Goal: Task Accomplishment & Management: Complete application form

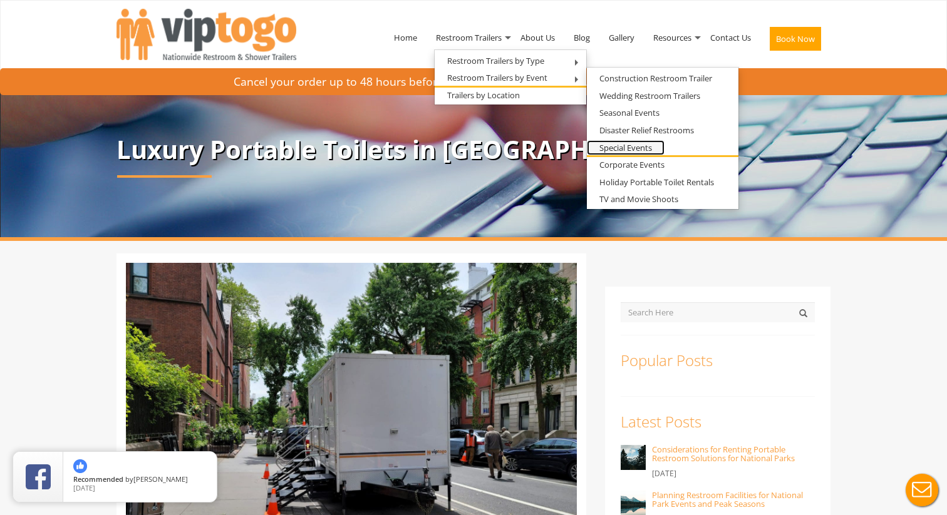
click at [645, 150] on link "Special Events" at bounding box center [626, 148] width 78 height 16
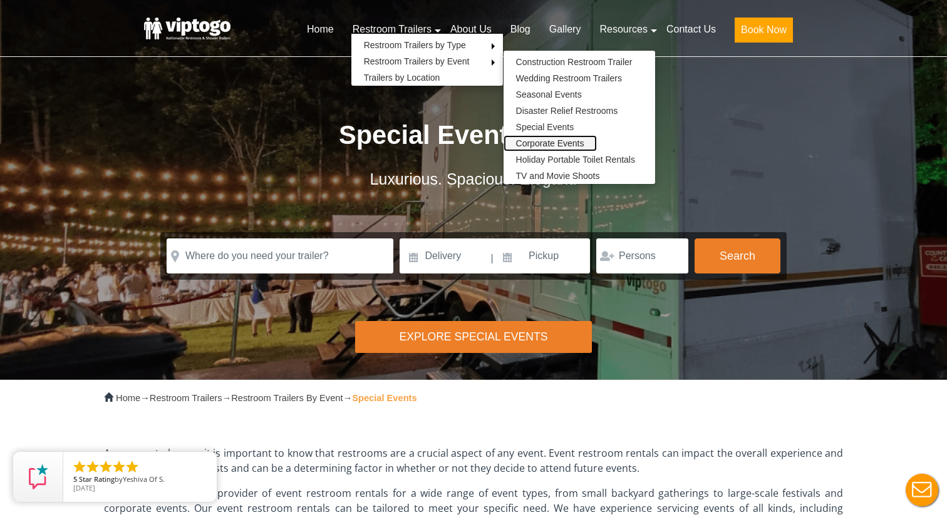
click at [573, 144] on link "Corporate Events" at bounding box center [549, 143] width 93 height 16
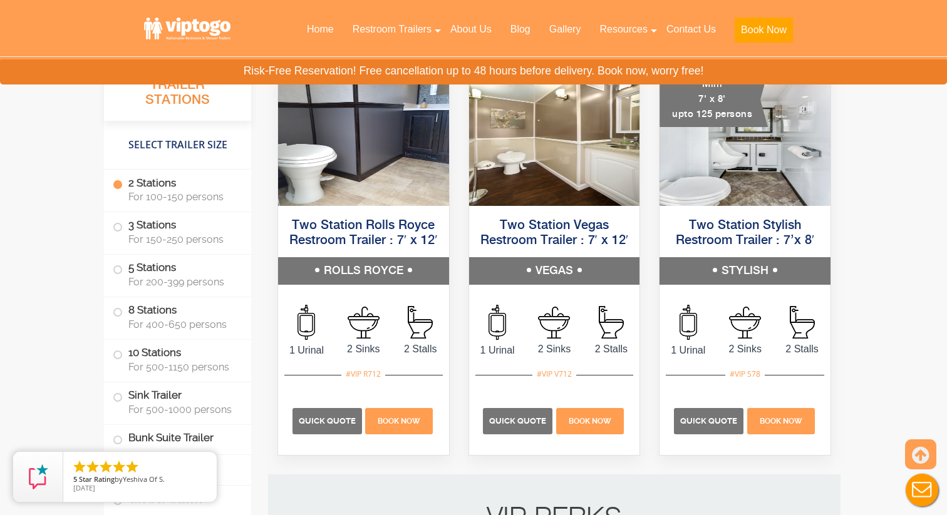
scroll to position [888, 0]
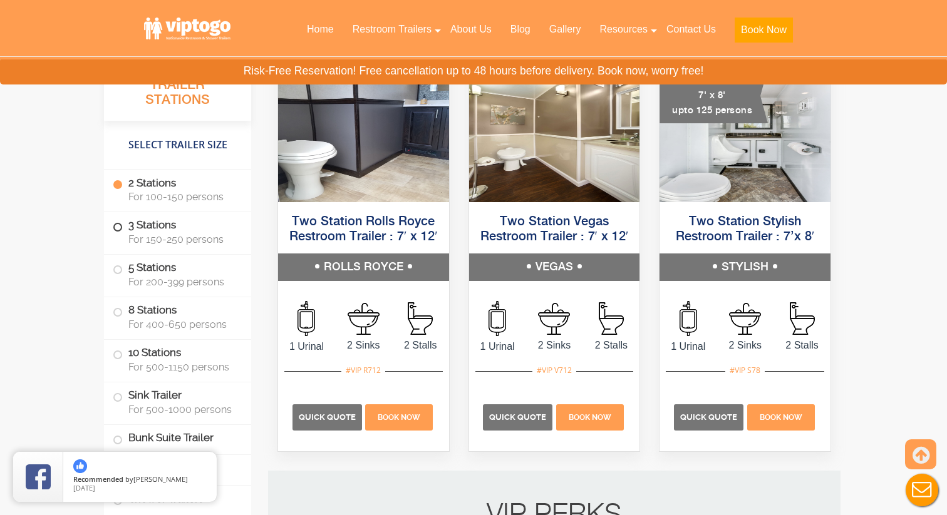
click at [158, 230] on label "3 Stations For 150-250 persons" at bounding box center [178, 231] width 130 height 39
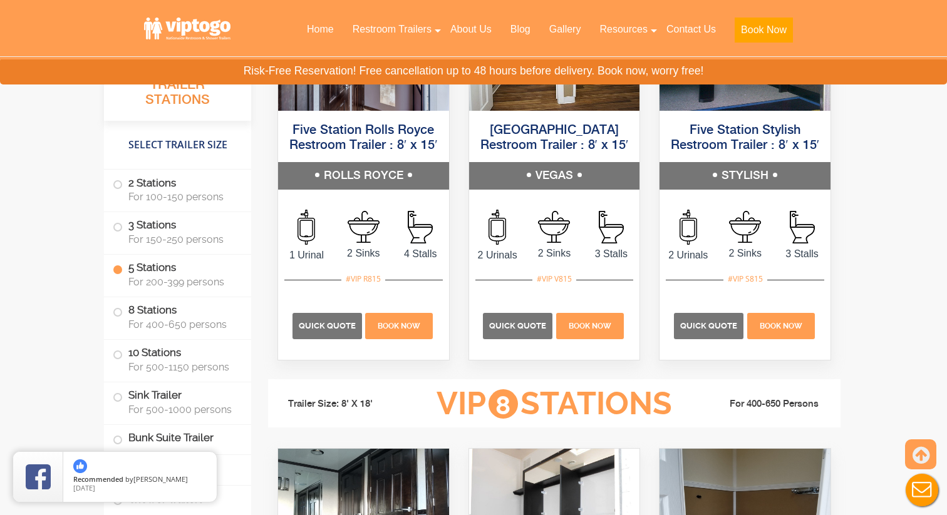
scroll to position [2206, 0]
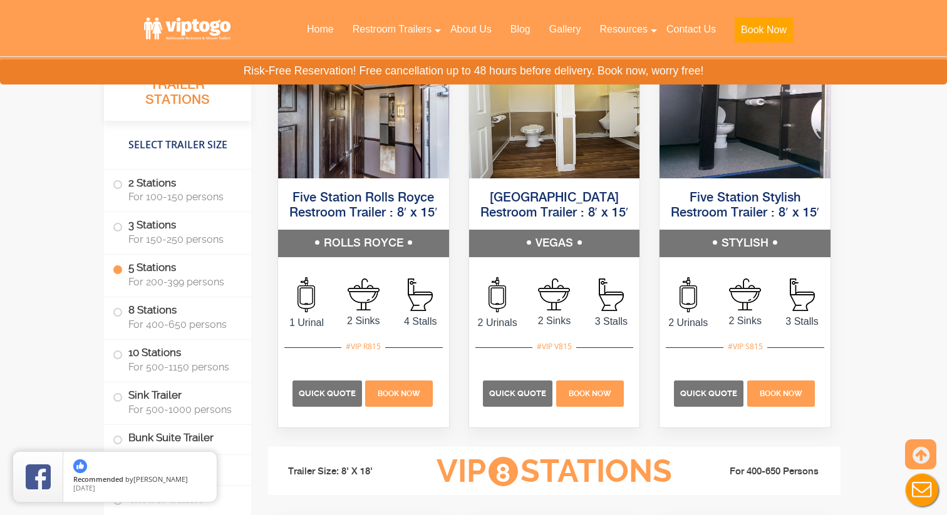
click at [180, 272] on label "5 Stations For 200-399 persons" at bounding box center [178, 274] width 130 height 39
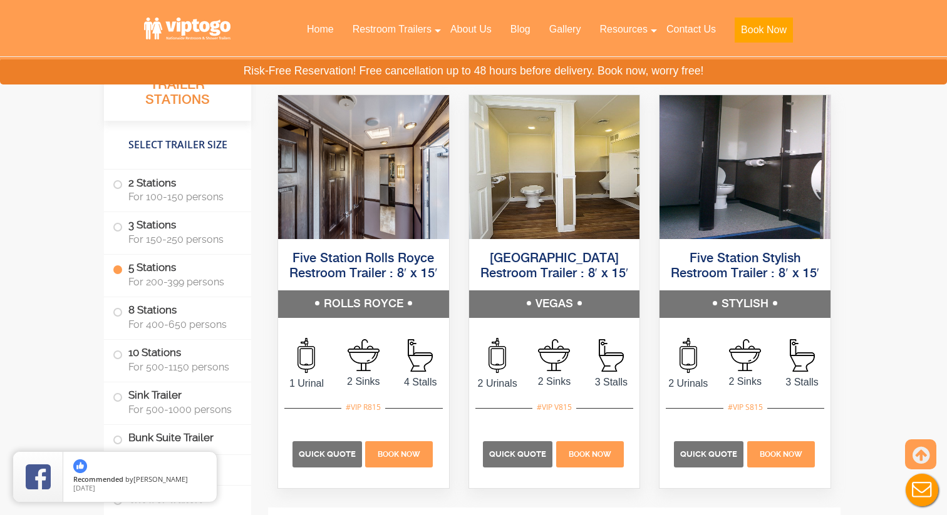
scroll to position [2120, 0]
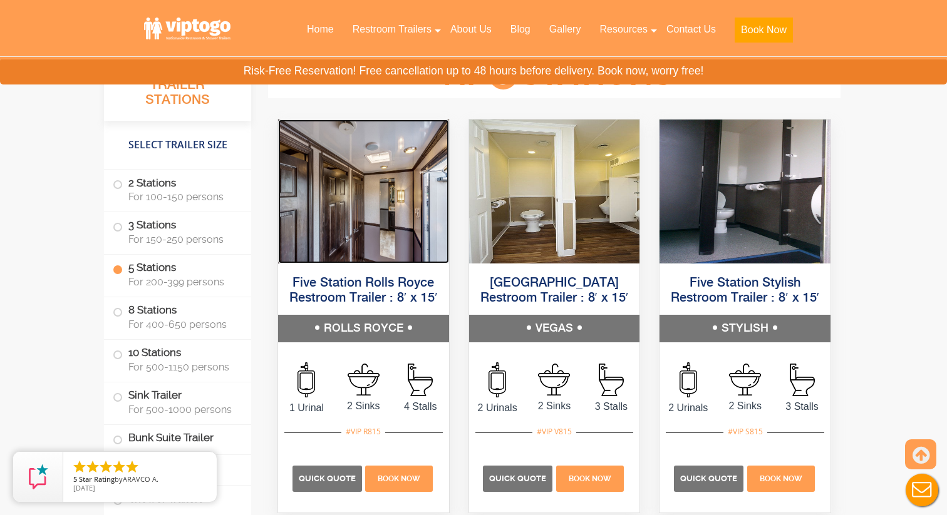
click at [391, 232] on img at bounding box center [363, 192] width 171 height 144
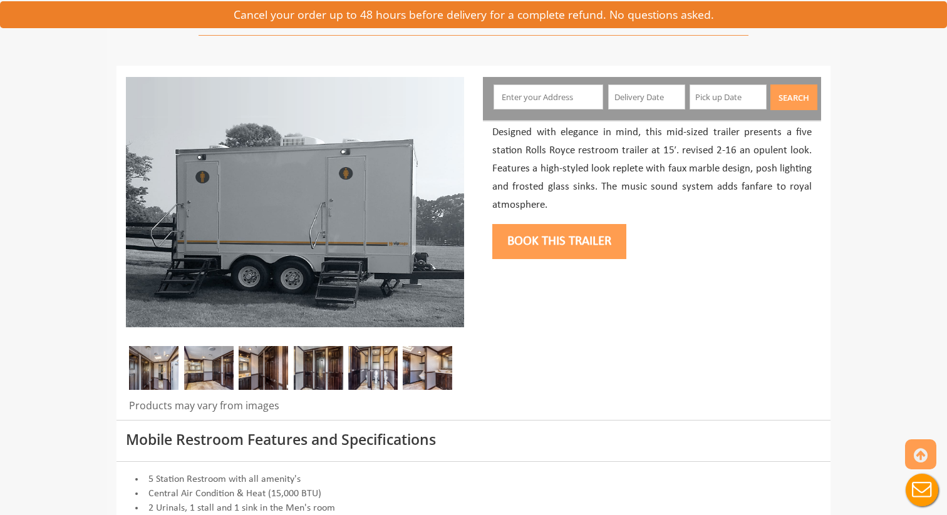
scroll to position [112, 0]
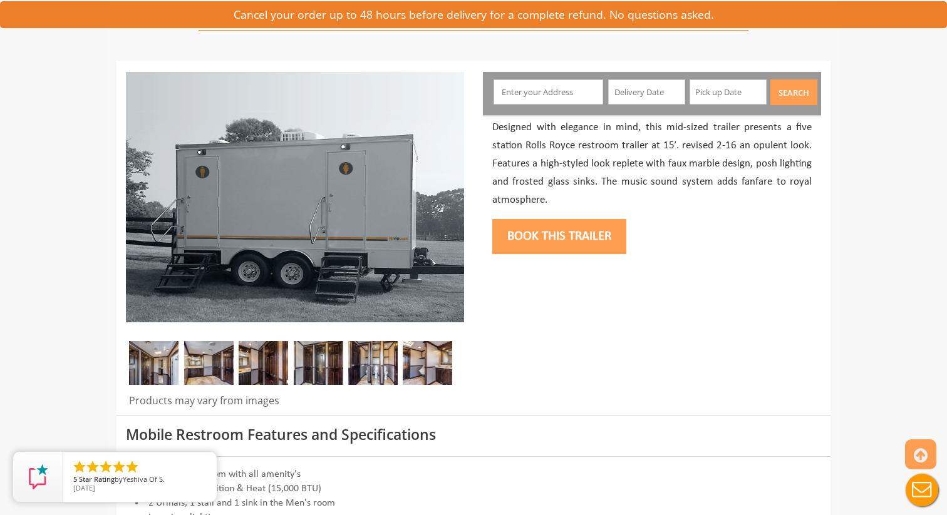
click at [216, 360] on img at bounding box center [208, 363] width 49 height 44
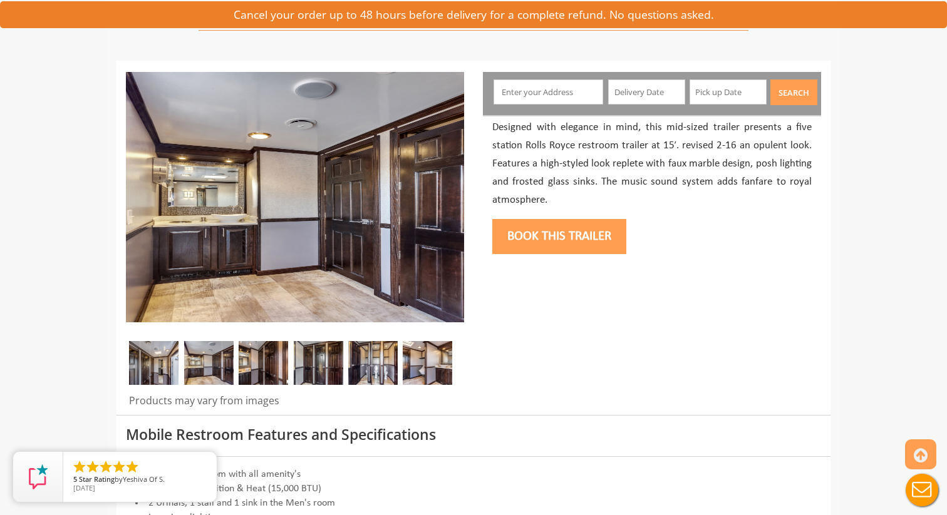
click at [251, 364] on img at bounding box center [263, 363] width 49 height 44
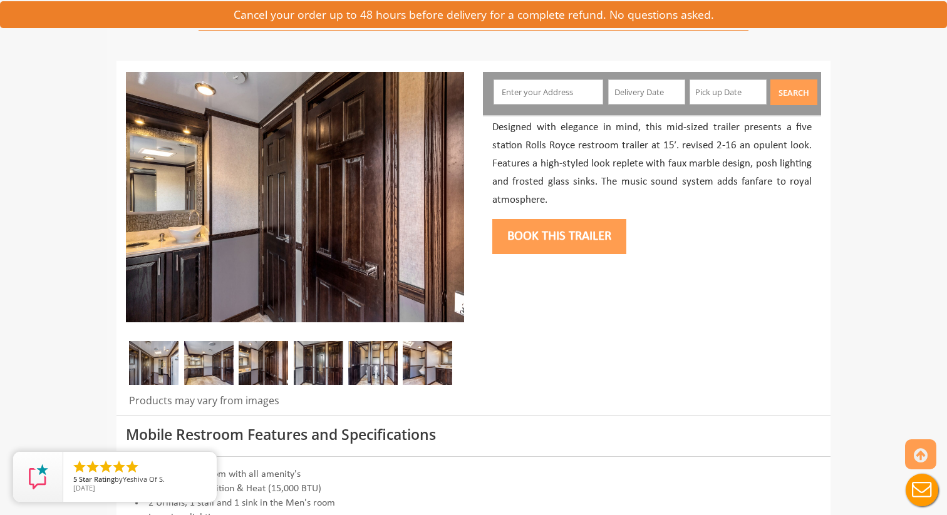
click at [298, 359] on img at bounding box center [318, 363] width 49 height 44
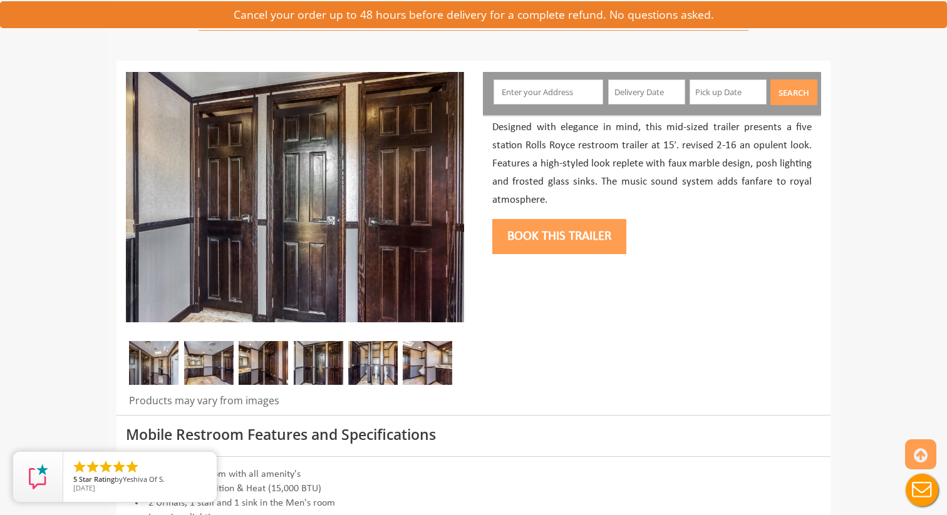
click at [372, 362] on img at bounding box center [372, 363] width 49 height 44
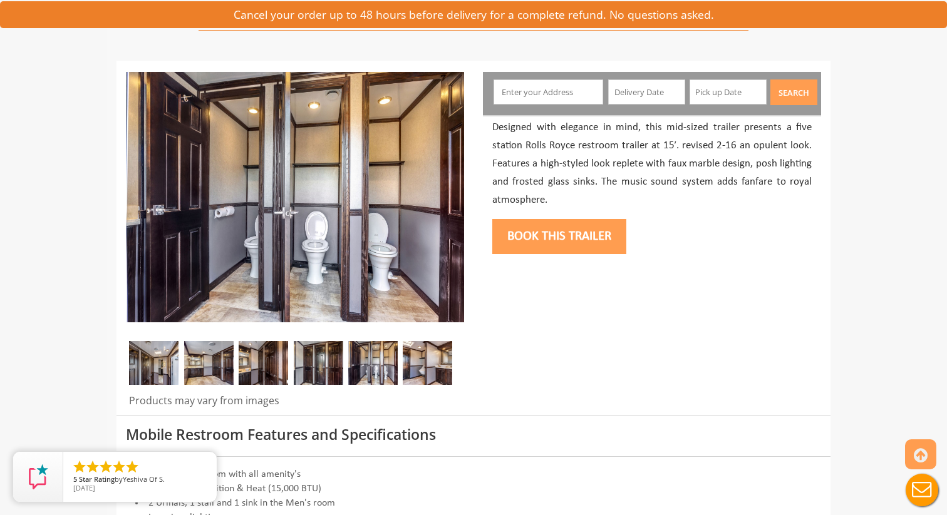
click at [416, 362] on img at bounding box center [427, 363] width 49 height 44
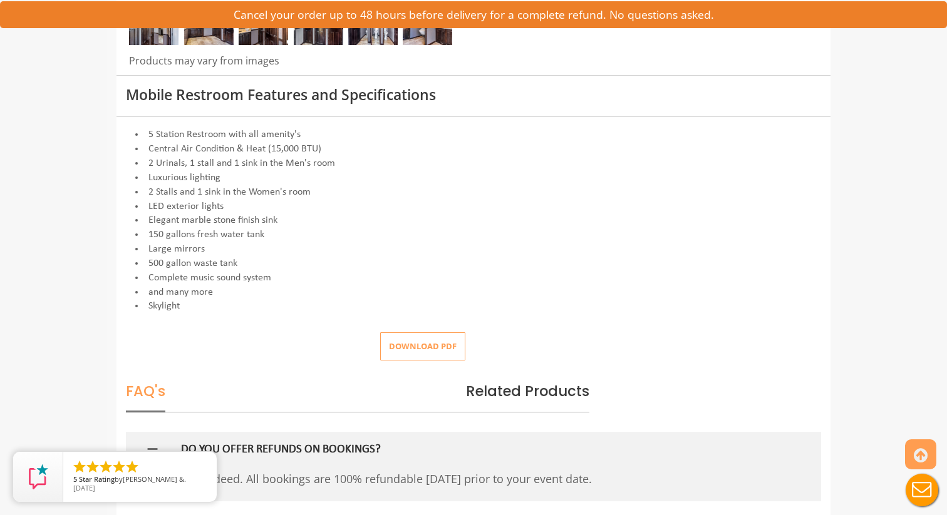
scroll to position [468, 0]
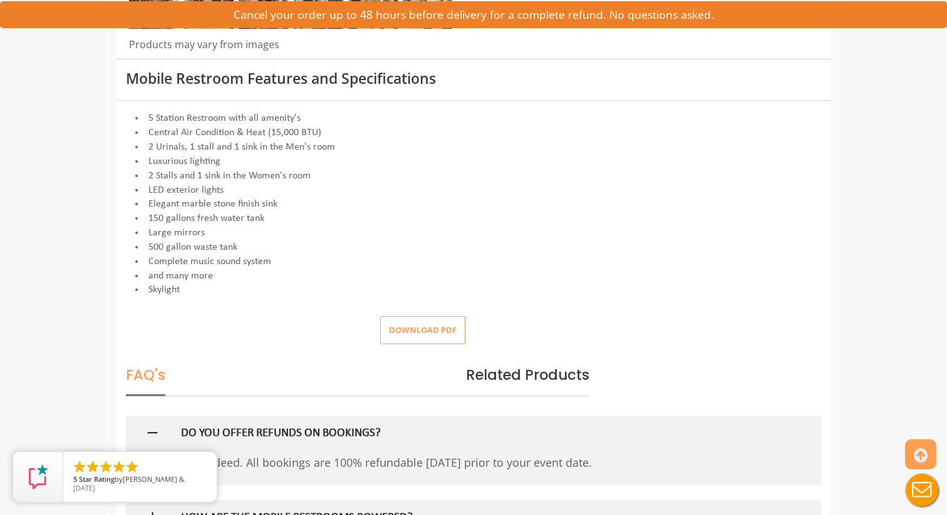
click at [408, 331] on button "Download pdf" at bounding box center [422, 330] width 85 height 28
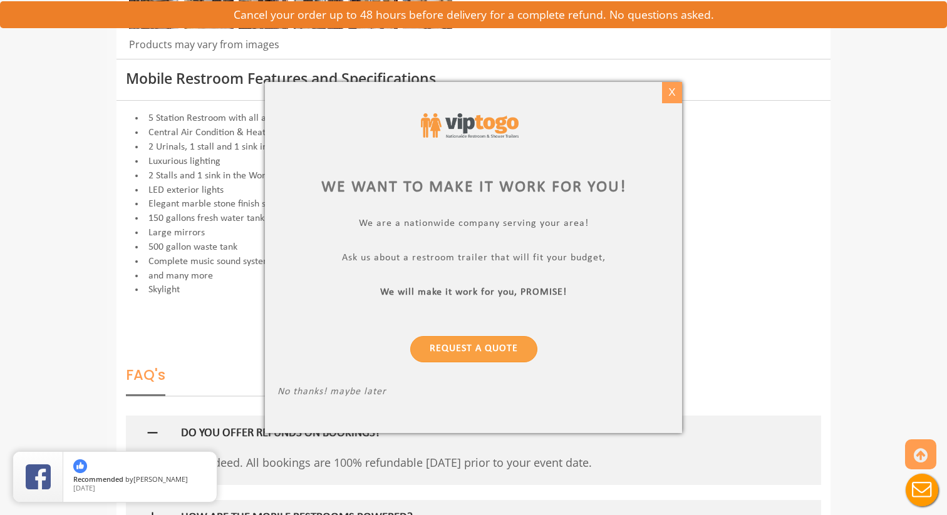
click at [674, 93] on div "X" at bounding box center [671, 92] width 19 height 21
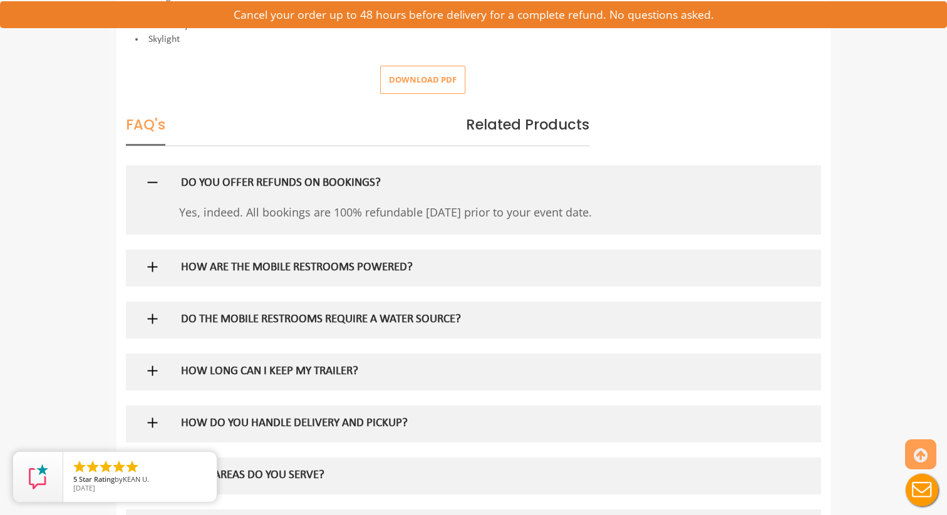
scroll to position [746, 0]
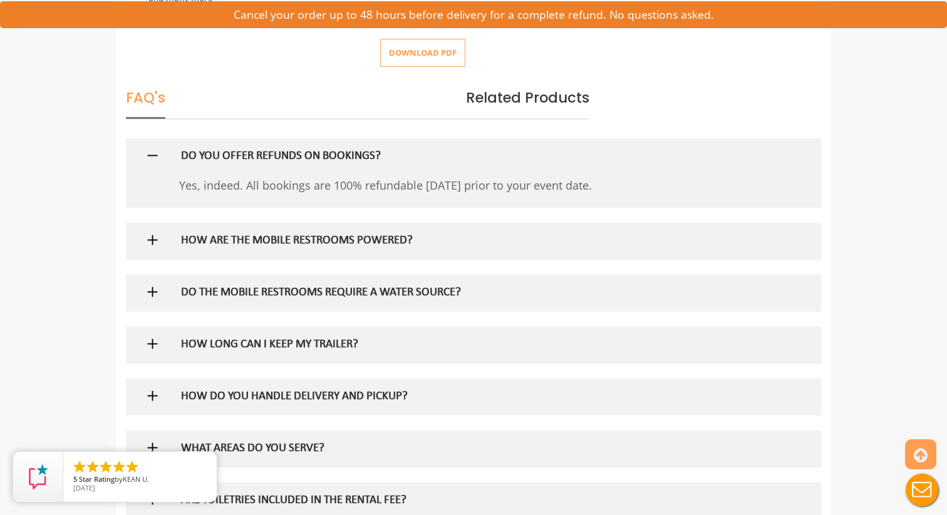
click at [381, 244] on h5 "HOW ARE THE MOBILE RESTROOMS POWERED?" at bounding box center [453, 241] width 545 height 13
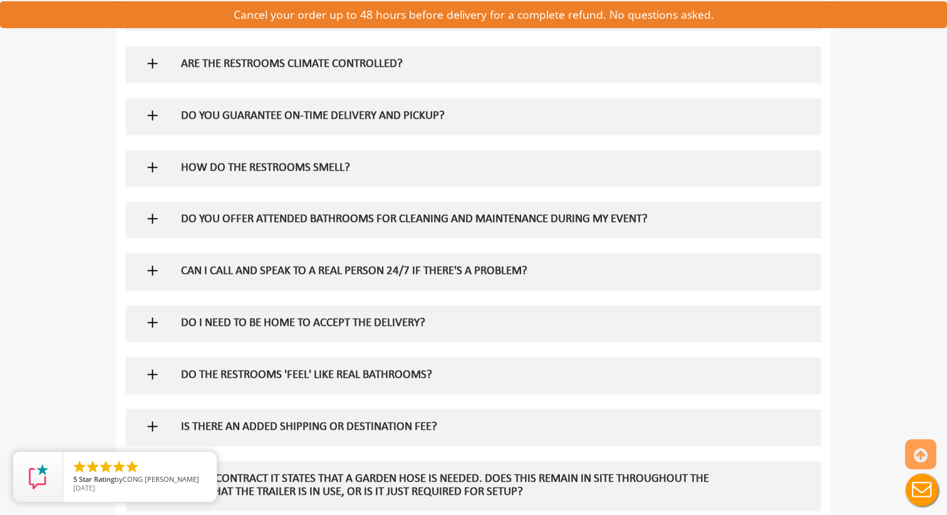
scroll to position [1340, 0]
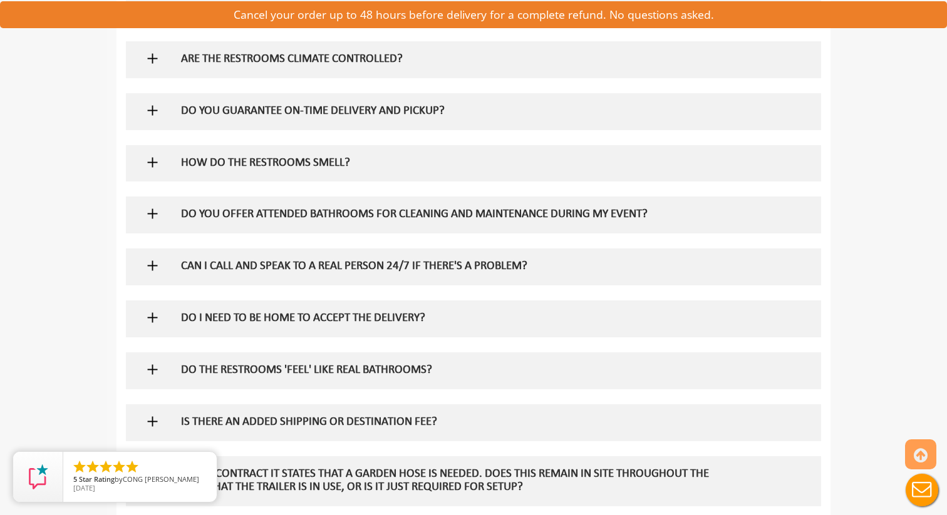
click at [276, 158] on h5 "HOW DO THE RESTROOMS SMELL?" at bounding box center [453, 163] width 545 height 13
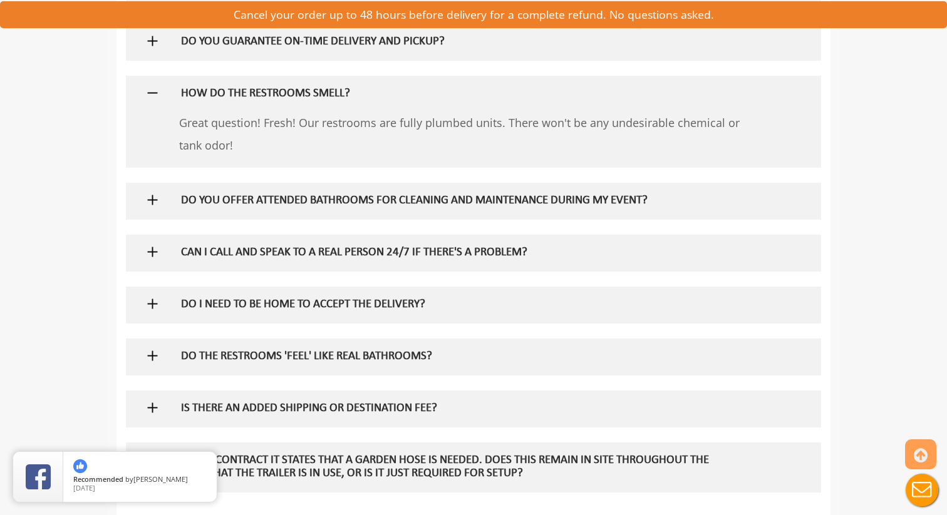
scroll to position [1407, 0]
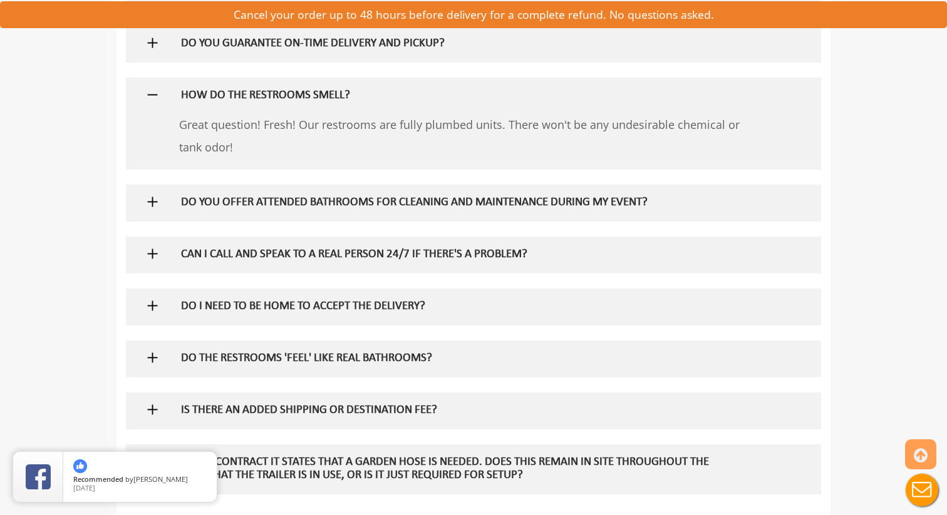
click at [244, 220] on div "DO YOU OFFER ATTENDED BATHROOMS FOR CLEANING AND MAINTENANCE DURING MY EVENT?" at bounding box center [453, 203] width 563 height 36
click at [239, 213] on div "DO YOU OFFER ATTENDED BATHROOMS FOR CLEANING AND MAINTENANCE DURING MY EVENT?" at bounding box center [453, 203] width 563 height 36
click at [207, 207] on h5 "DO YOU OFFER ATTENDED BATHROOMS FOR CLEANING AND MAINTENANCE DURING MY EVENT?" at bounding box center [453, 203] width 545 height 13
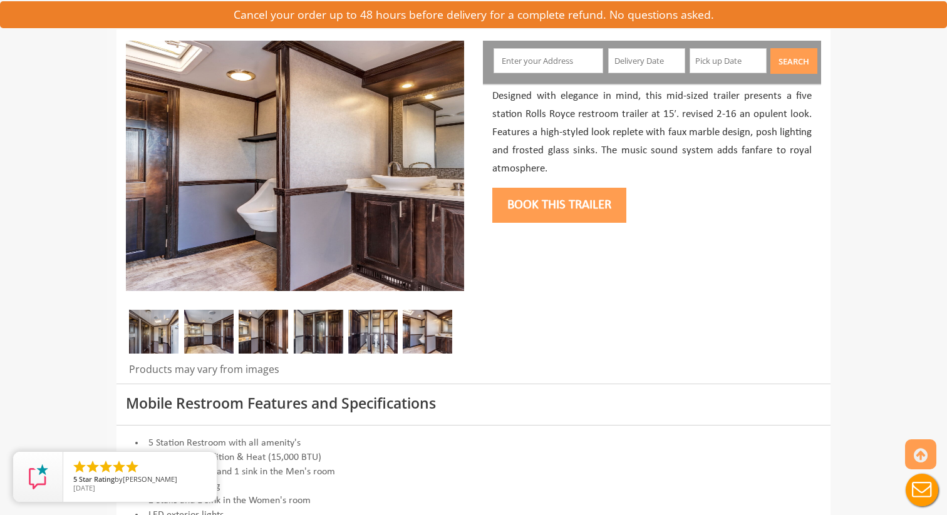
scroll to position [0, 0]
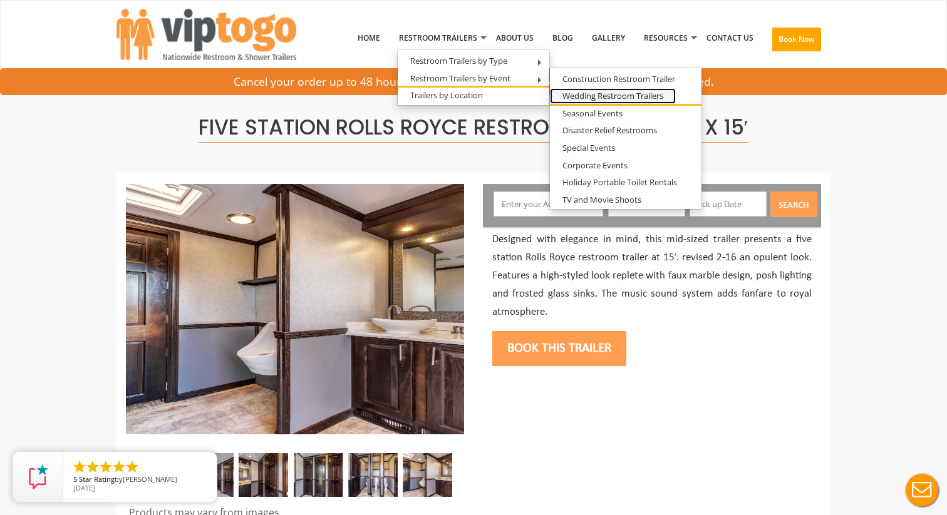
click at [592, 98] on link "Wedding Restroom Trailers" at bounding box center [613, 96] width 126 height 16
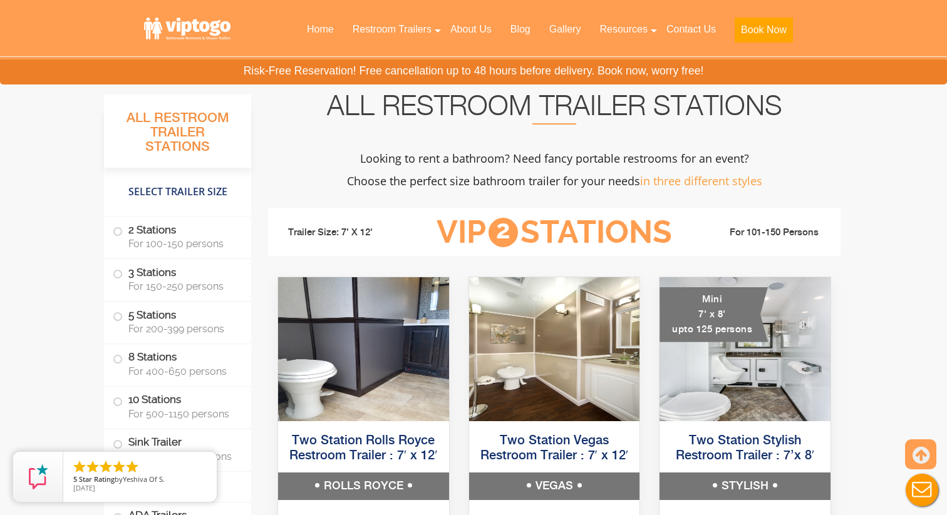
scroll to position [1101, 0]
click at [180, 312] on label "5 Stations For 200-399 persons" at bounding box center [178, 320] width 130 height 39
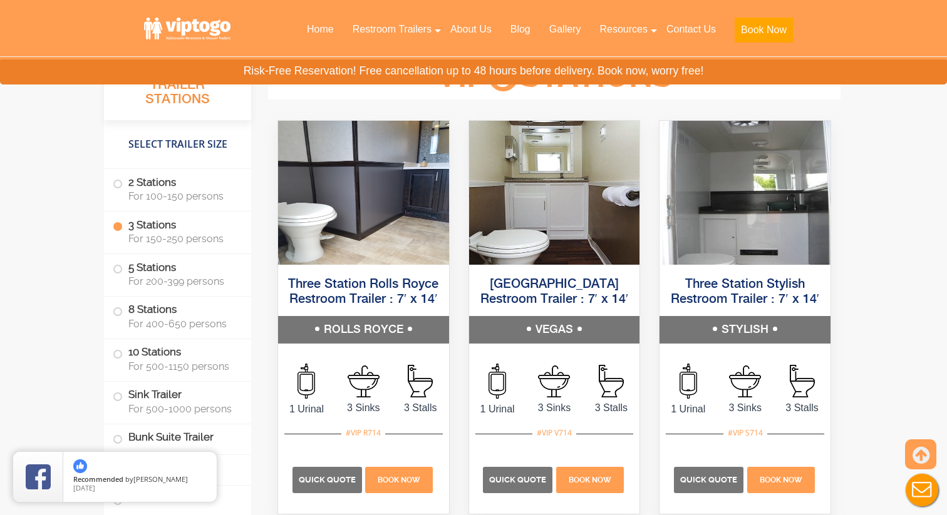
scroll to position [2065, 0]
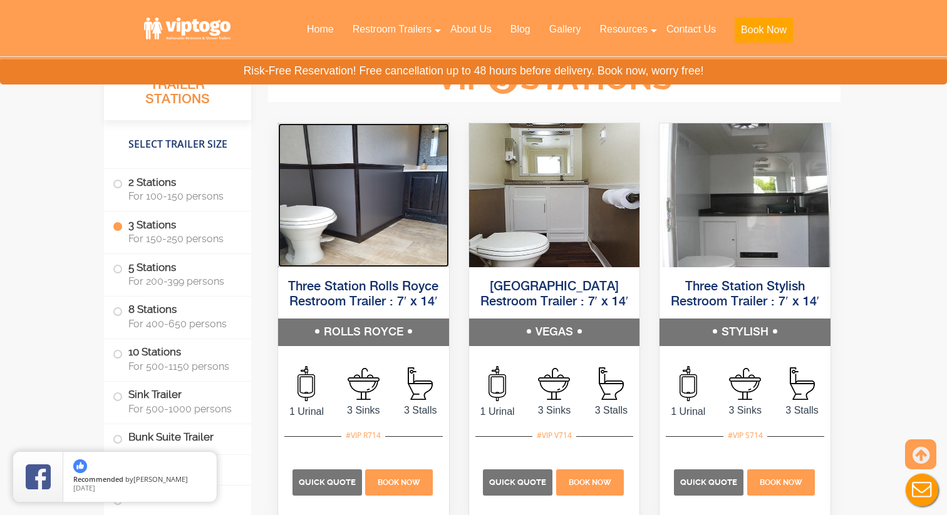
click at [371, 211] on img at bounding box center [363, 195] width 171 height 144
click at [182, 277] on span "For 200-399 persons" at bounding box center [182, 282] width 108 height 12
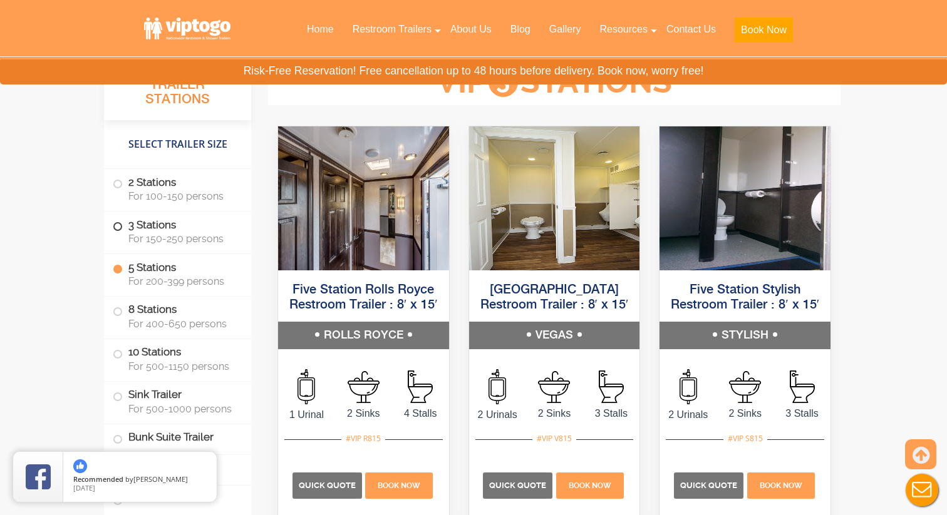
scroll to position [2551, 0]
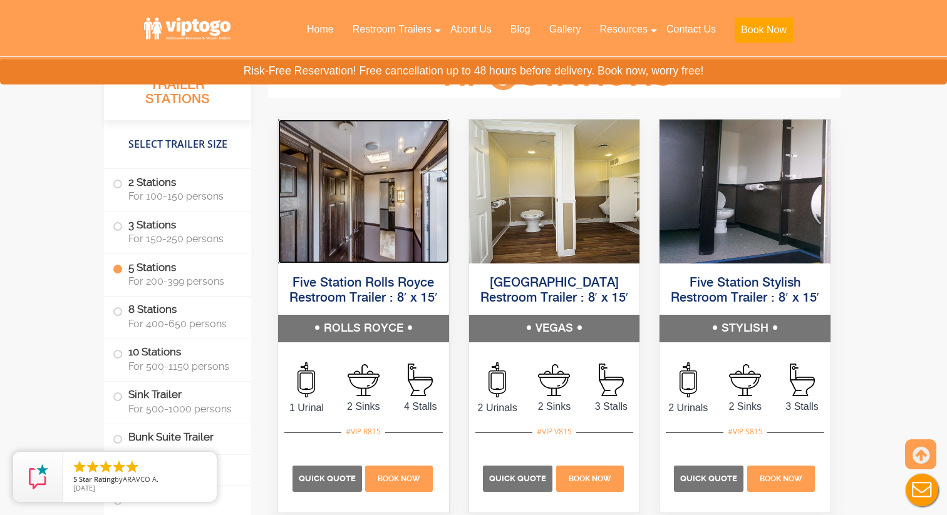
click at [383, 197] on img at bounding box center [363, 192] width 171 height 144
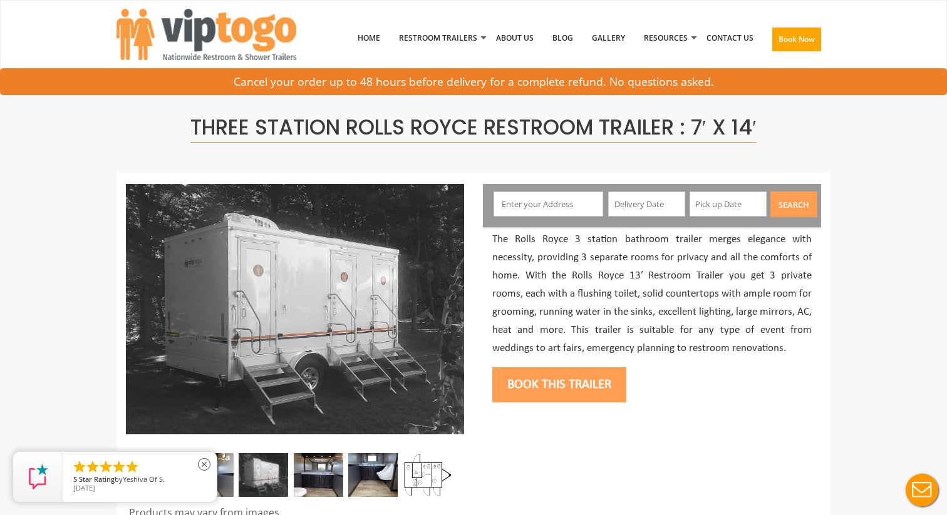
click at [213, 485] on div "     5 Star Rating by Yeshiva Of S. [DATE] close" at bounding box center [139, 477] width 153 height 50
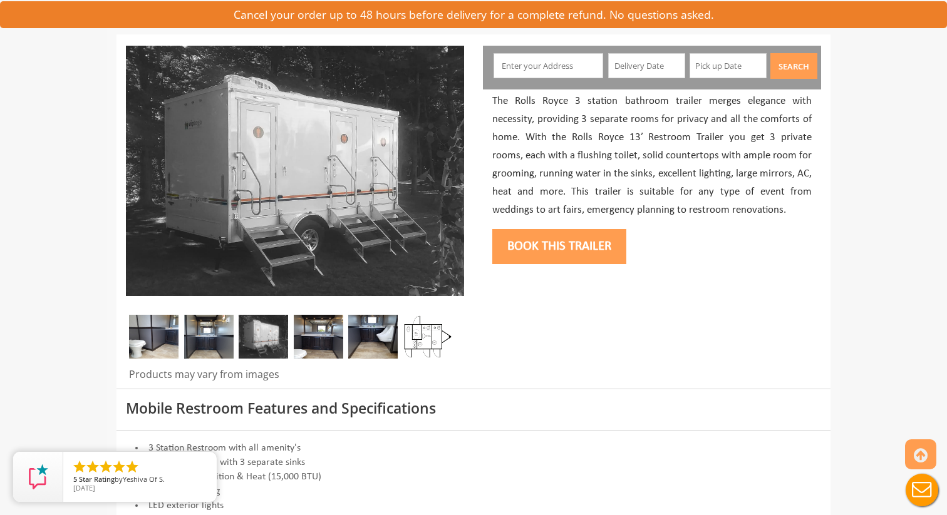
scroll to position [158, 0]
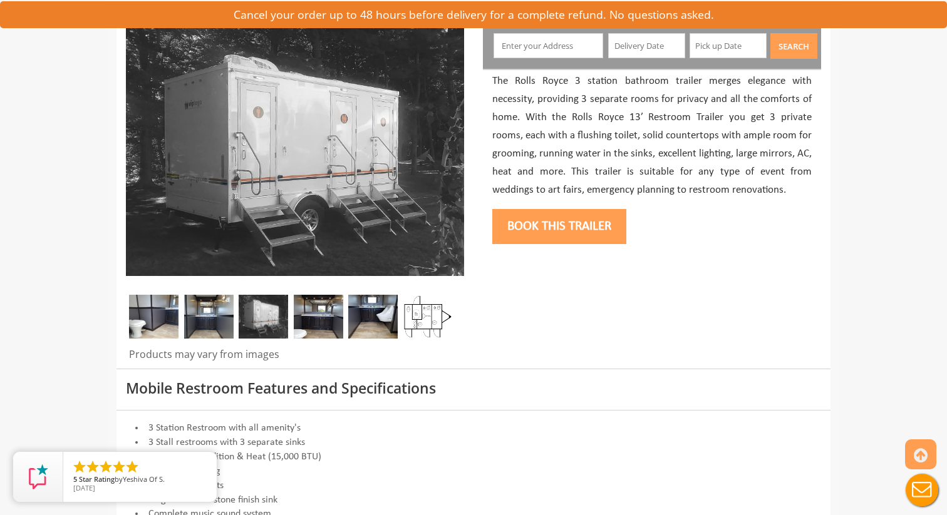
click at [240, 307] on img at bounding box center [263, 317] width 49 height 44
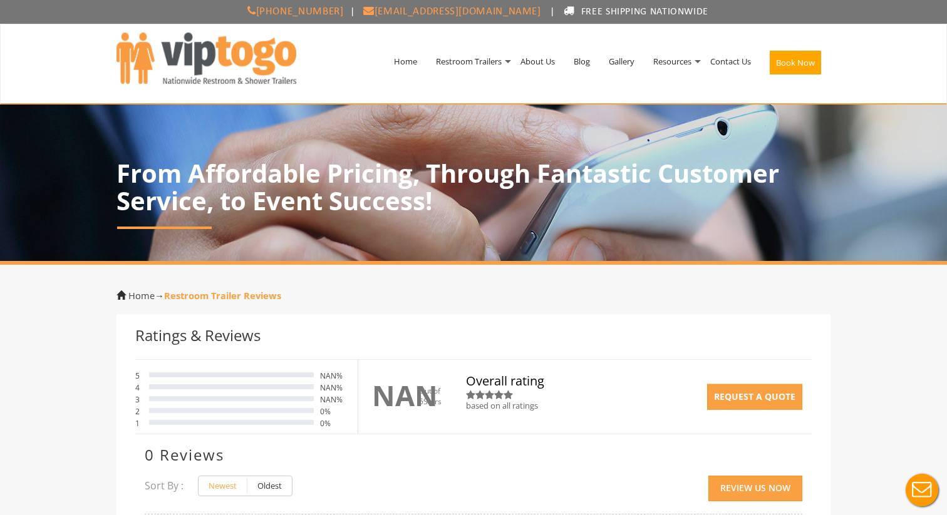
scroll to position [8, 0]
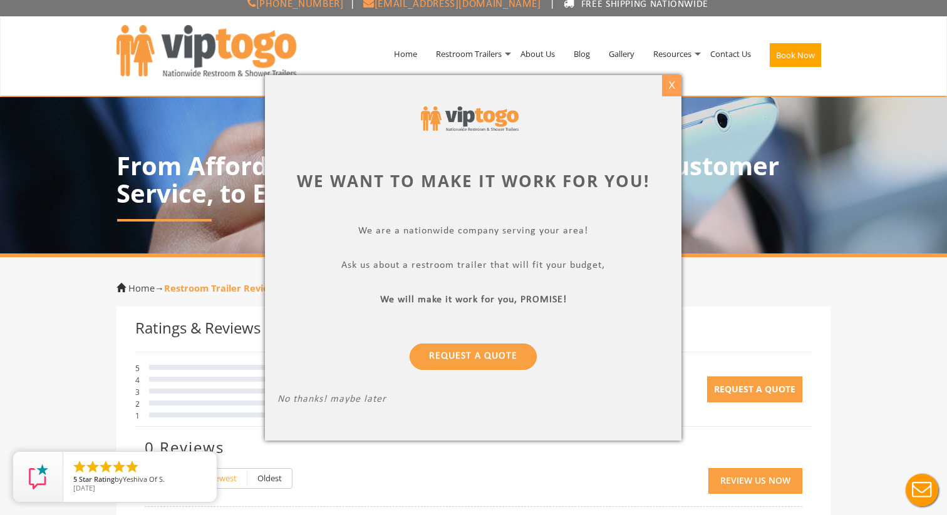
click at [672, 93] on div "X" at bounding box center [671, 85] width 19 height 21
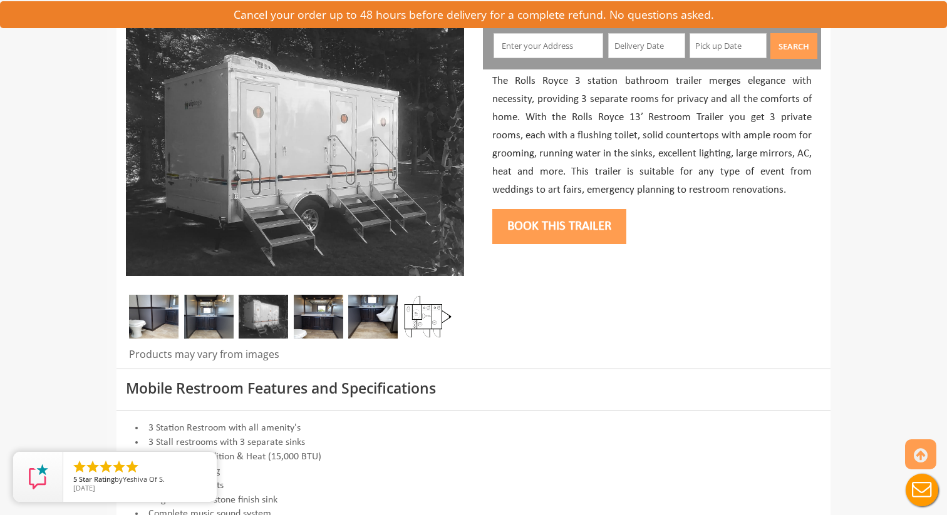
click at [315, 313] on img at bounding box center [318, 317] width 49 height 44
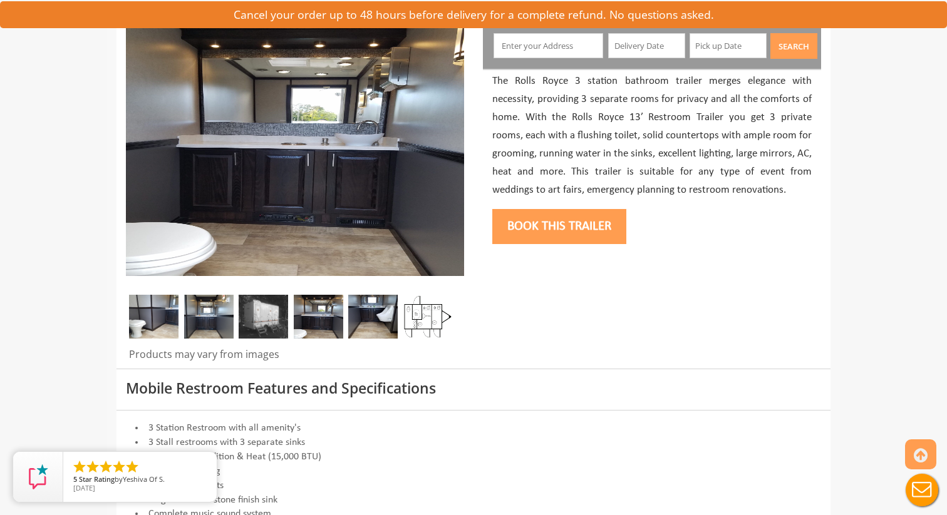
click at [370, 322] on img at bounding box center [372, 317] width 49 height 44
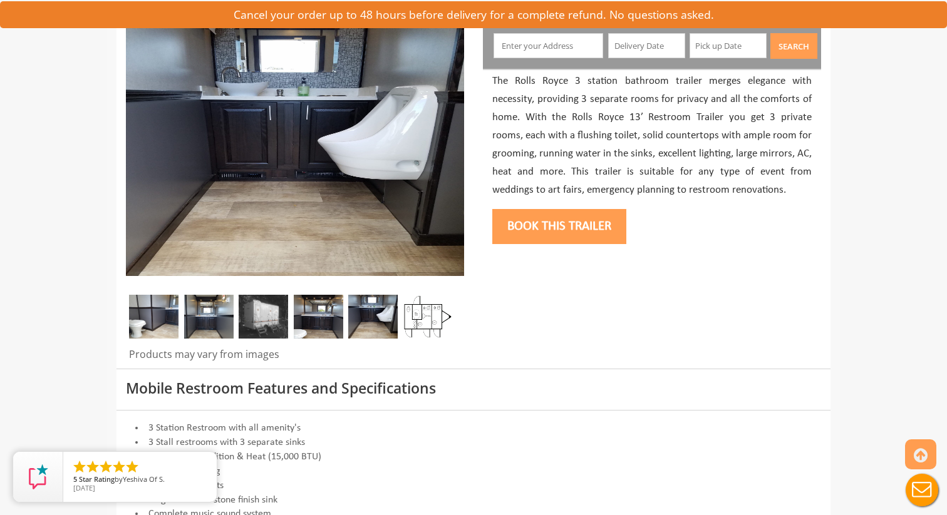
click at [322, 322] on img at bounding box center [318, 317] width 49 height 44
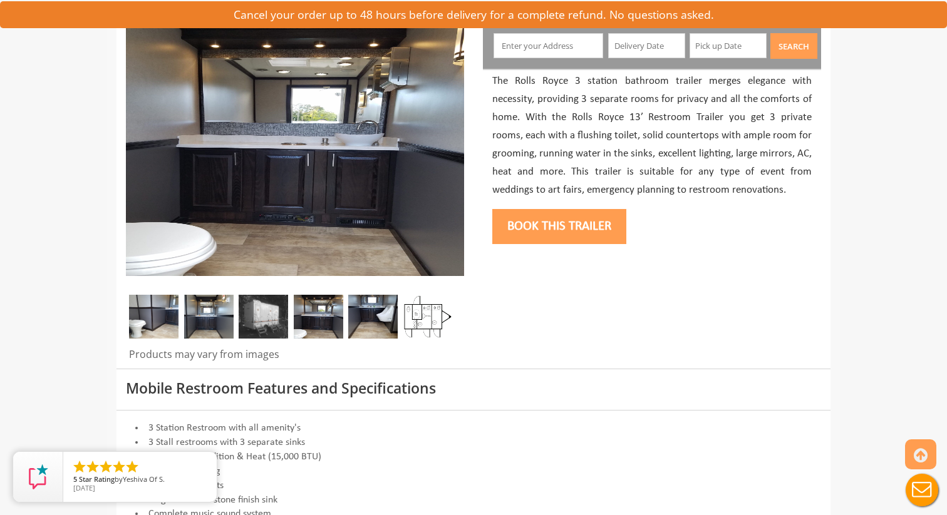
click at [272, 318] on img at bounding box center [263, 317] width 49 height 44
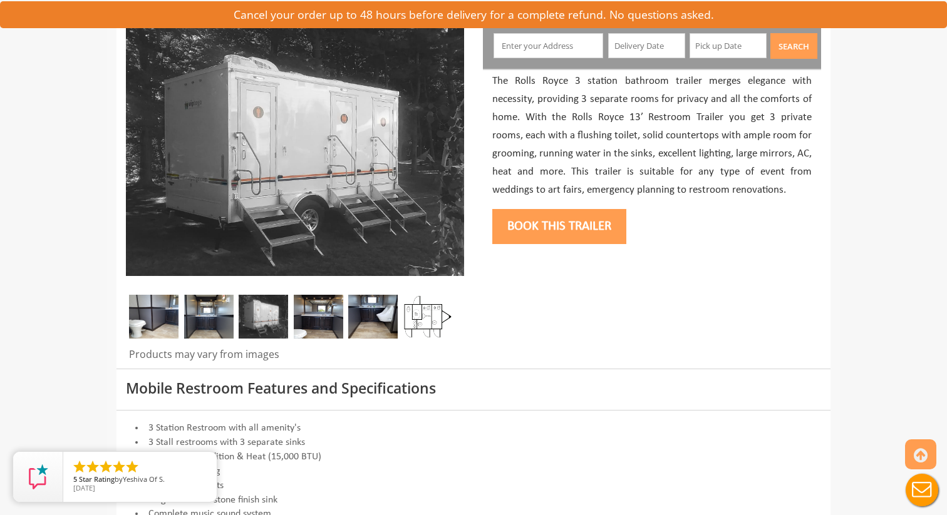
click at [207, 321] on img at bounding box center [208, 317] width 49 height 44
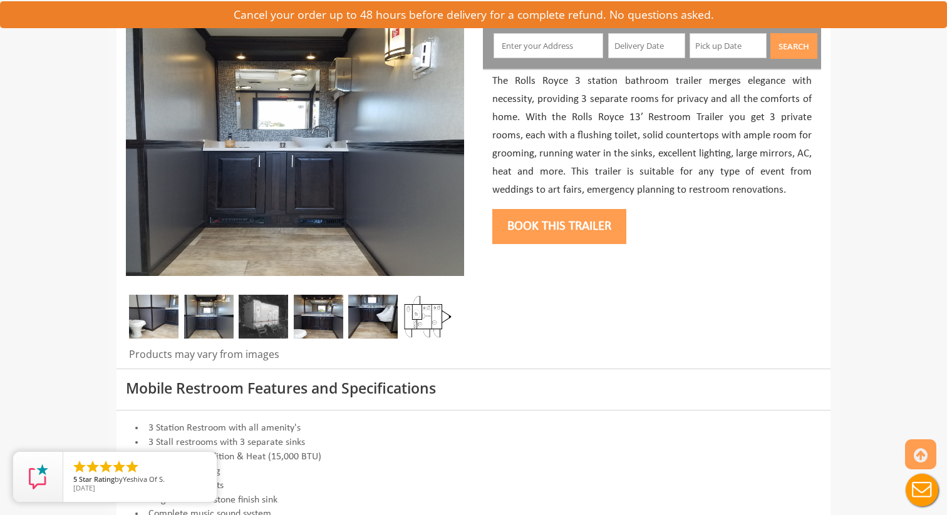
click at [151, 312] on img at bounding box center [153, 317] width 49 height 44
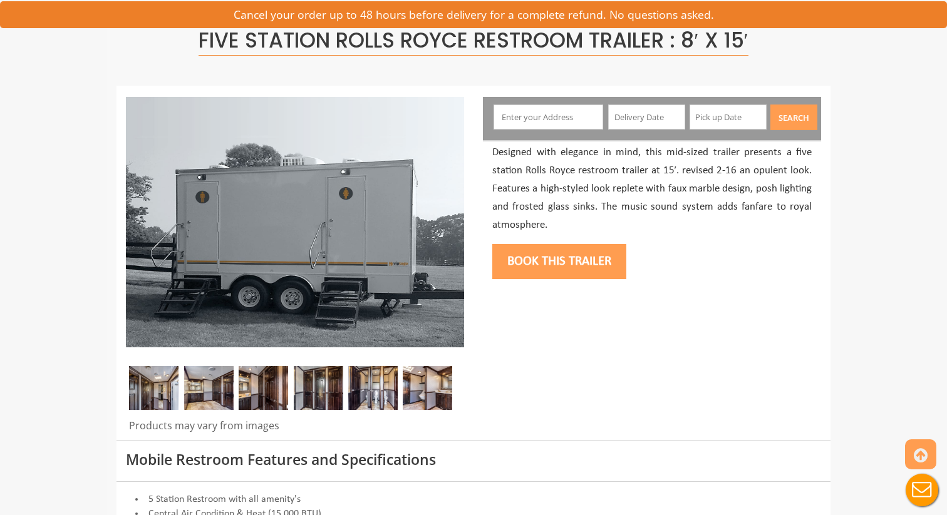
click at [219, 391] on img at bounding box center [208, 388] width 49 height 44
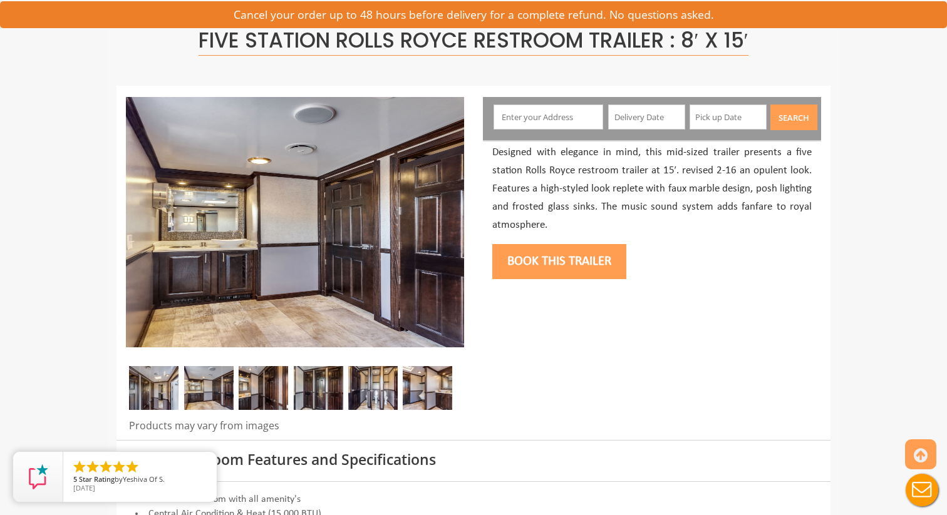
click at [277, 381] on img at bounding box center [263, 388] width 49 height 44
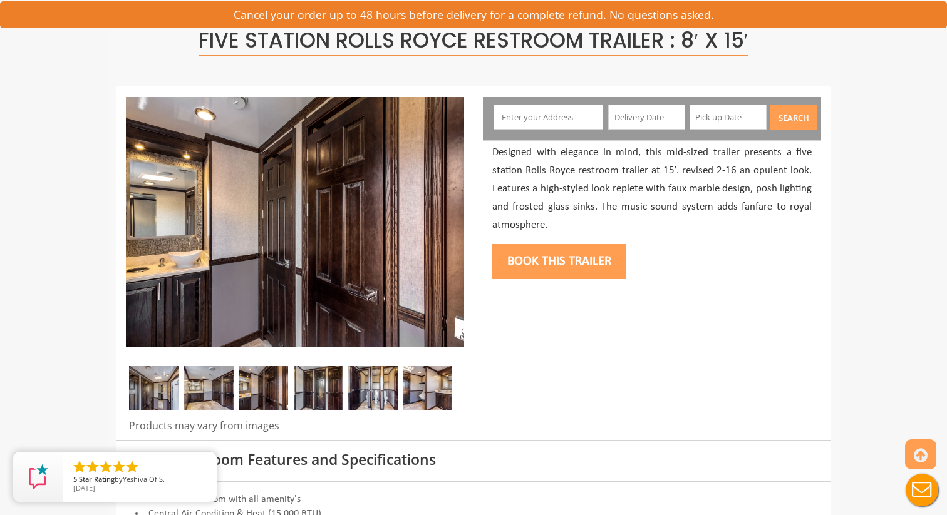
click at [299, 381] on img at bounding box center [318, 388] width 49 height 44
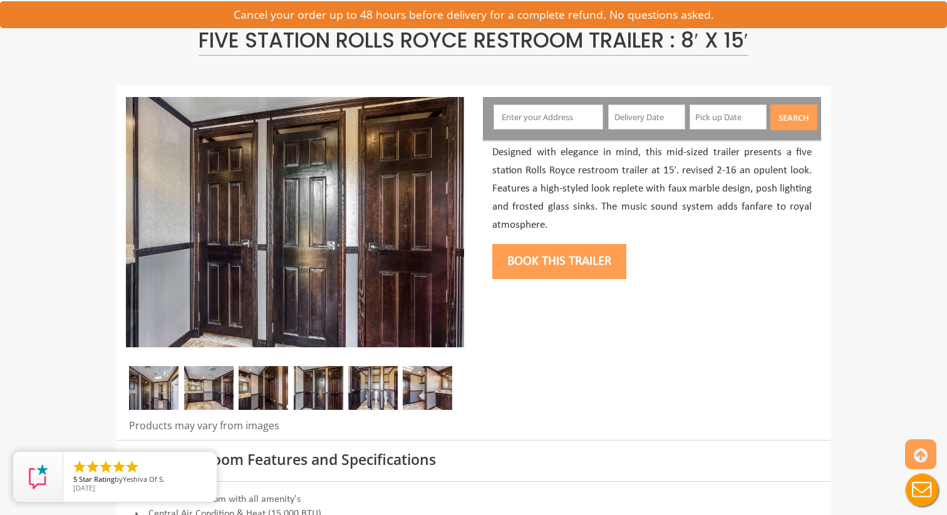
click at [368, 389] on img at bounding box center [372, 388] width 49 height 44
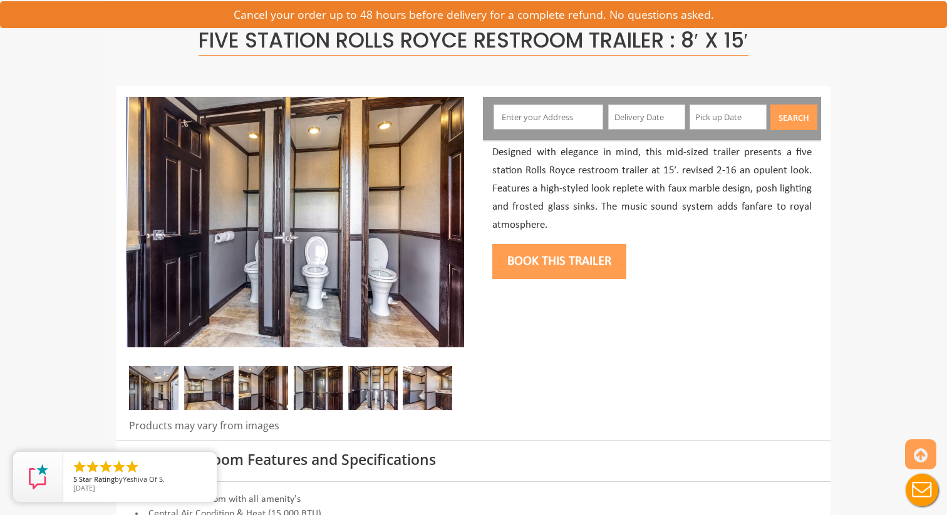
click at [428, 389] on img at bounding box center [427, 388] width 49 height 44
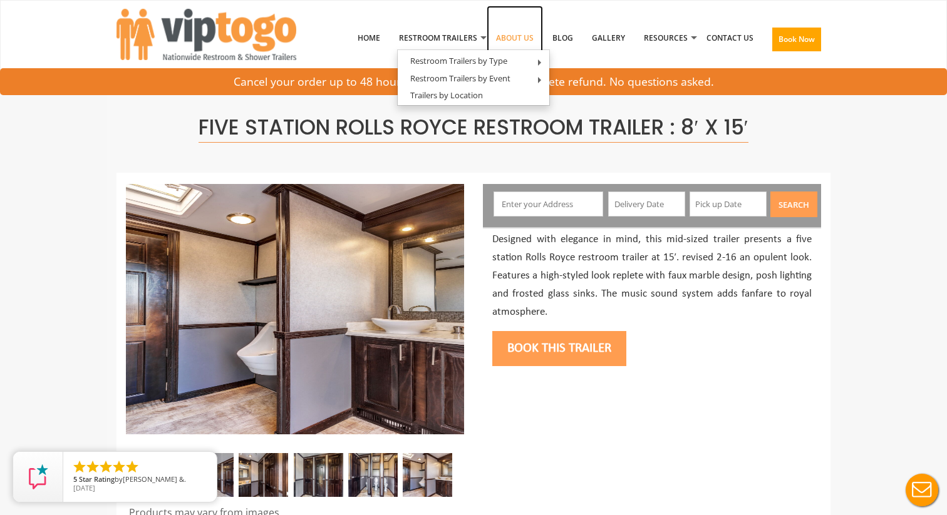
click at [518, 37] on link "About Us" at bounding box center [514, 38] width 56 height 65
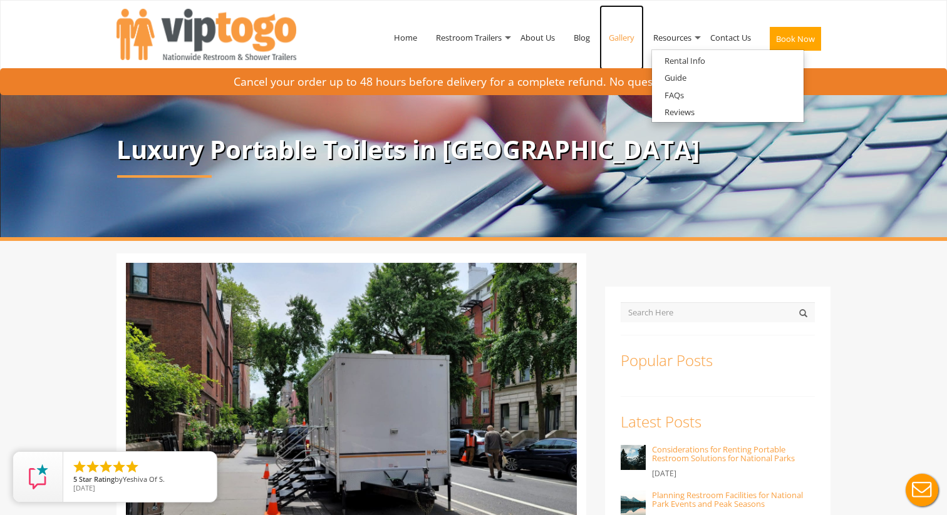
click at [621, 39] on link "Gallery" at bounding box center [621, 37] width 44 height 65
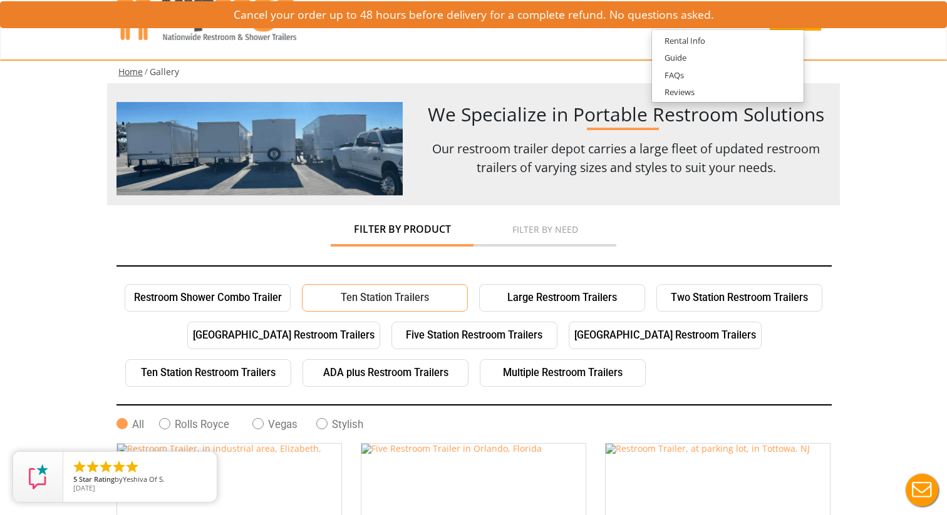
scroll to position [35, 0]
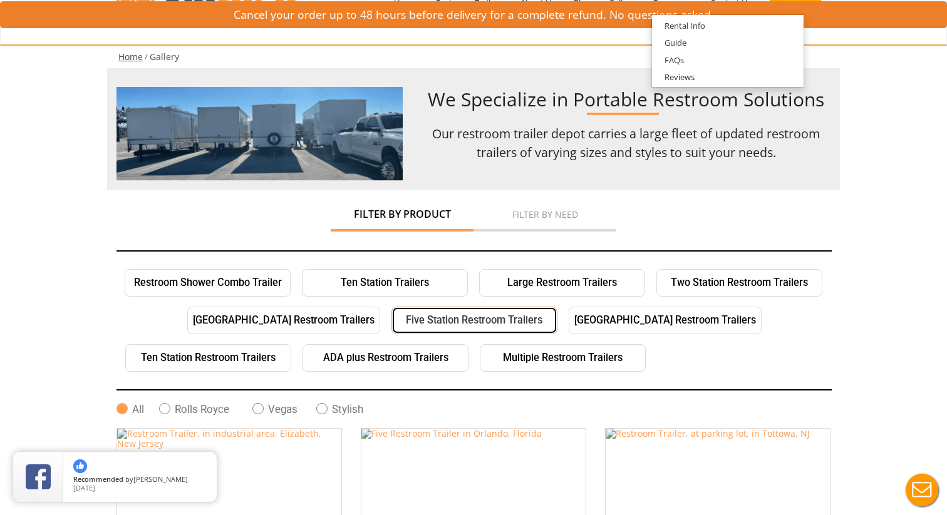
click at [408, 319] on link "Five Station Restroom Trailers" at bounding box center [474, 321] width 166 height 28
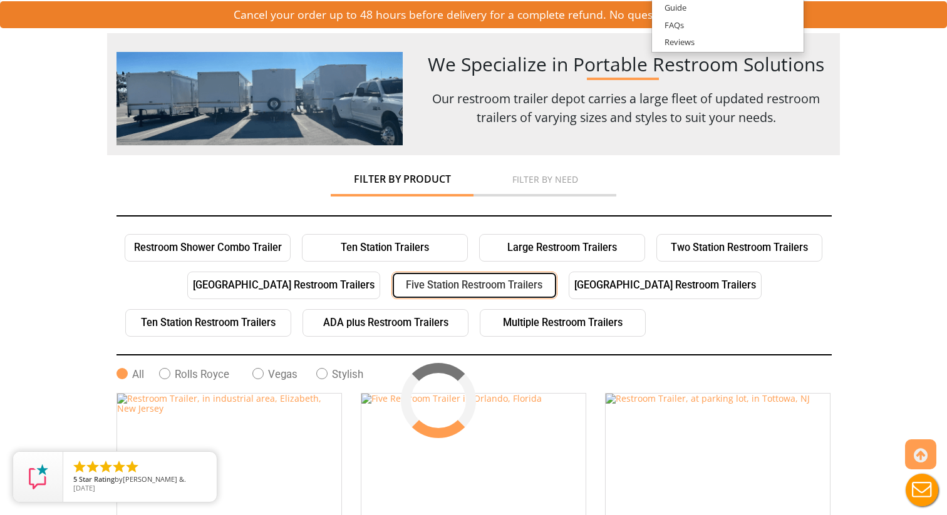
scroll to position [63, 0]
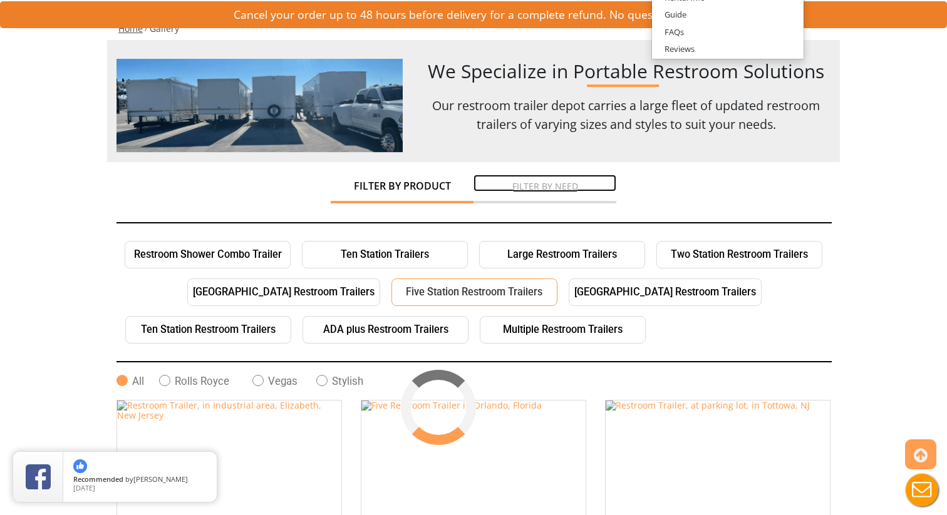
click at [531, 177] on link "Filter by Need" at bounding box center [544, 183] width 143 height 17
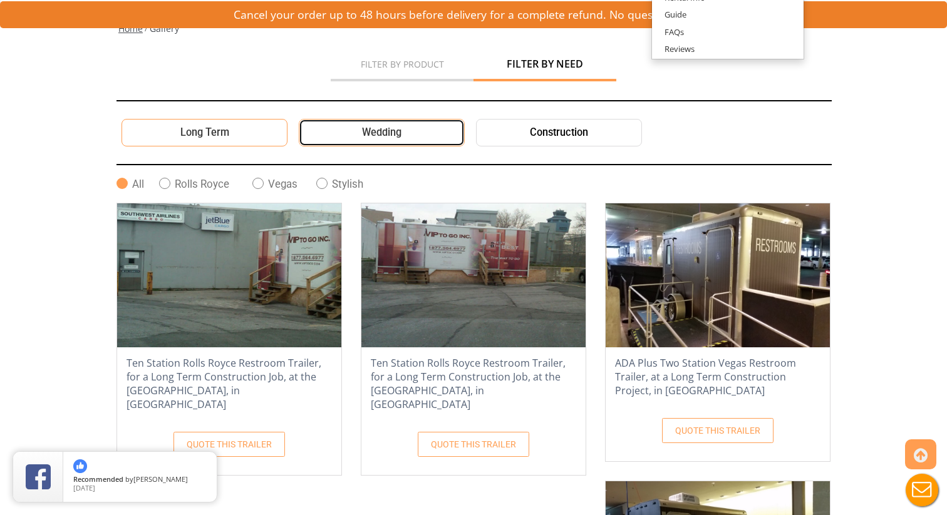
click at [428, 135] on link "Wedding" at bounding box center [382, 133] width 166 height 28
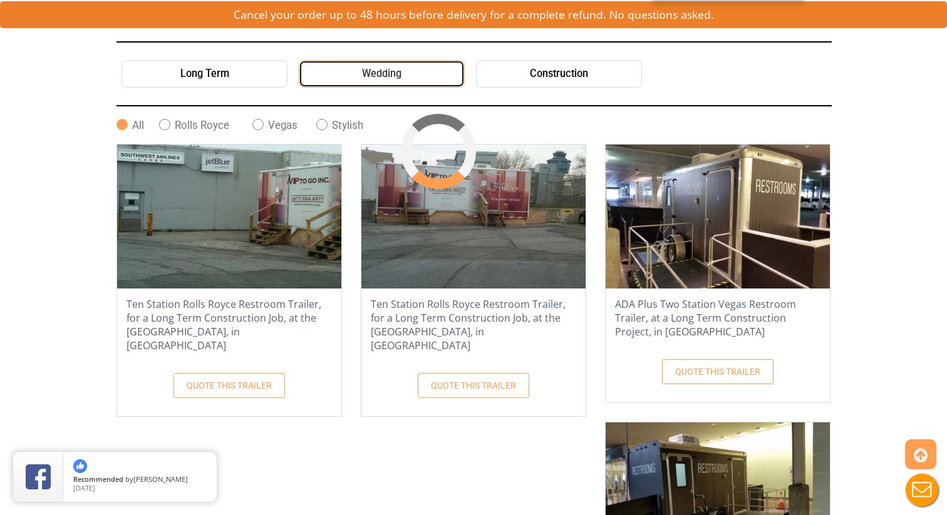
scroll to position [157, 0]
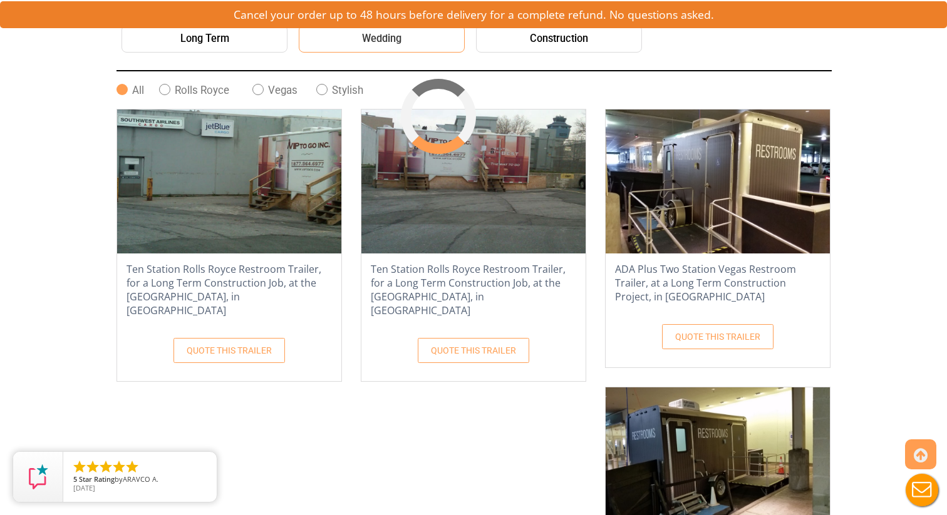
click at [162, 89] on span at bounding box center [164, 89] width 11 height 11
click at [0, 0] on input "Rolls Royce" at bounding box center [0, 0] width 0 height 0
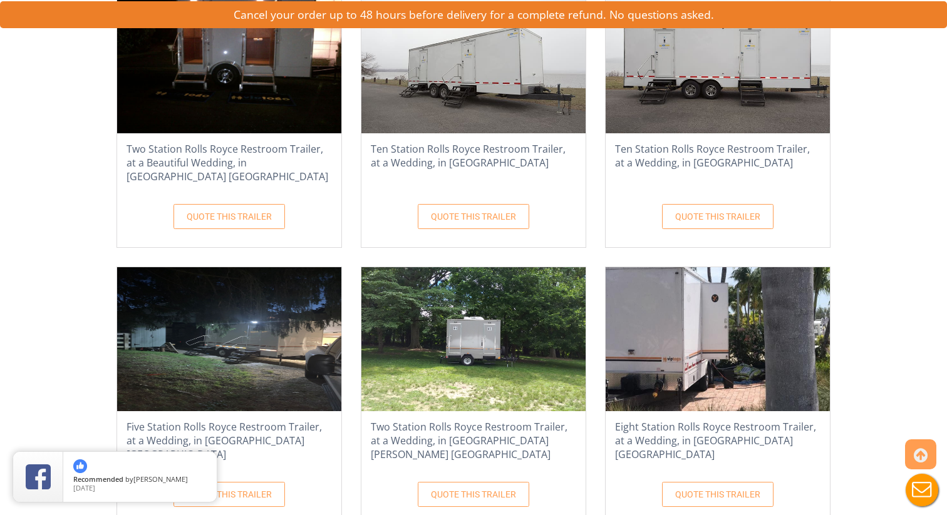
scroll to position [558, 0]
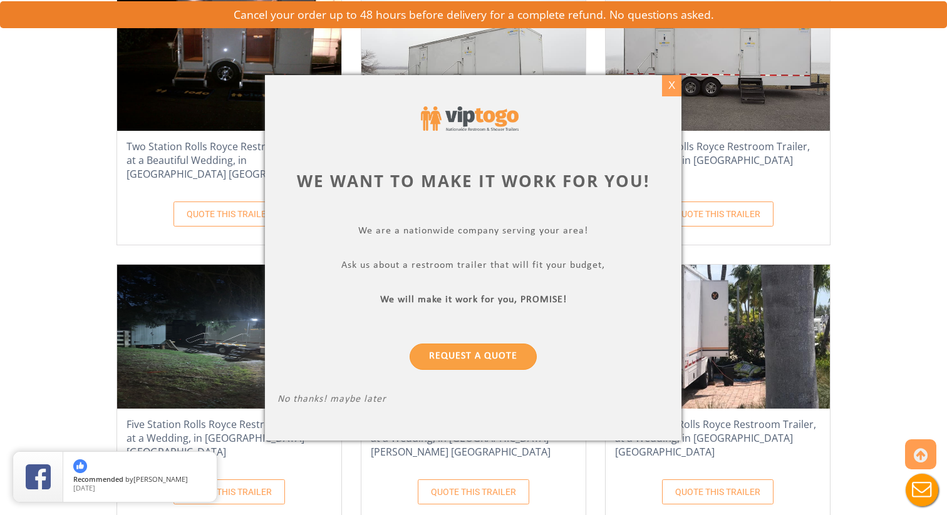
click at [670, 85] on div "X" at bounding box center [671, 85] width 19 height 21
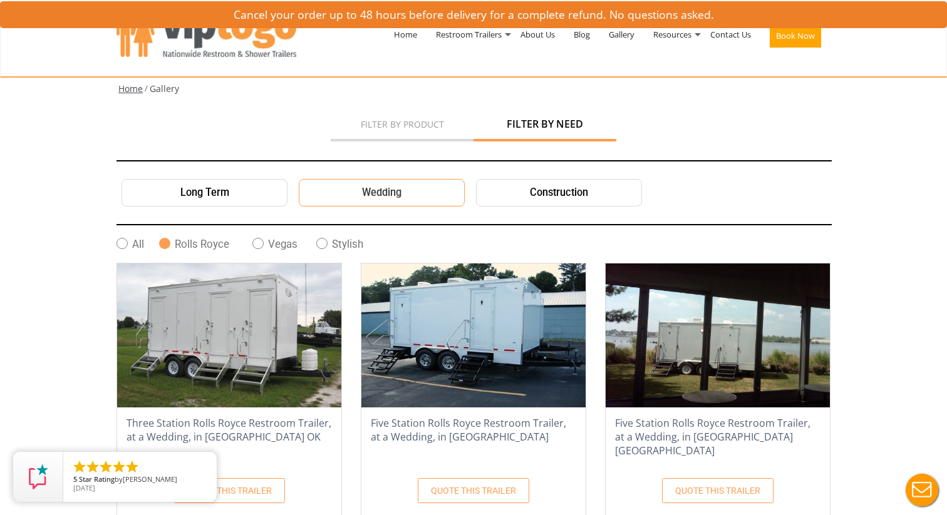
scroll to position [0, 0]
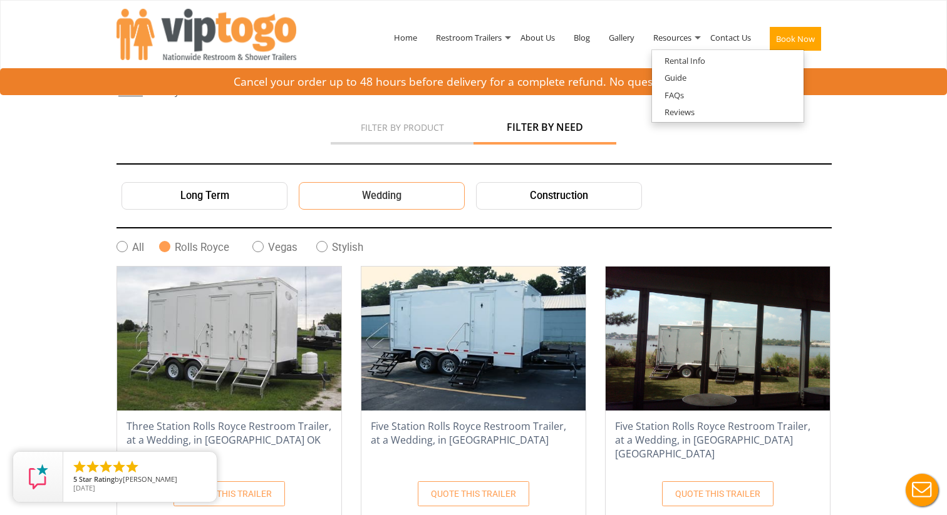
click at [781, 35] on button "Book Now" at bounding box center [794, 39] width 51 height 24
click at [727, 38] on link "Contact Us" at bounding box center [730, 37] width 59 height 65
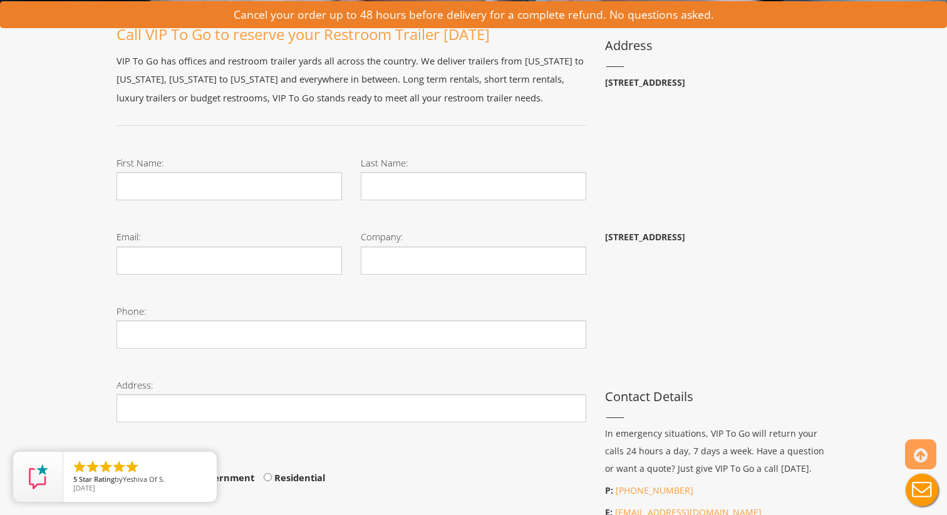
scroll to position [143, 0]
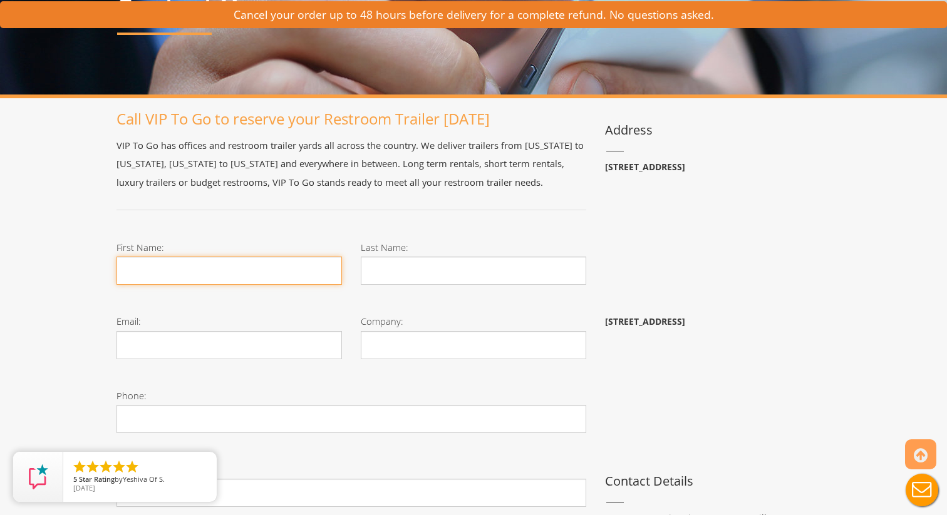
click at [209, 280] on input "First Name:" at bounding box center [228, 271] width 225 height 28
type input "Madeleine"
type input "Hughes"
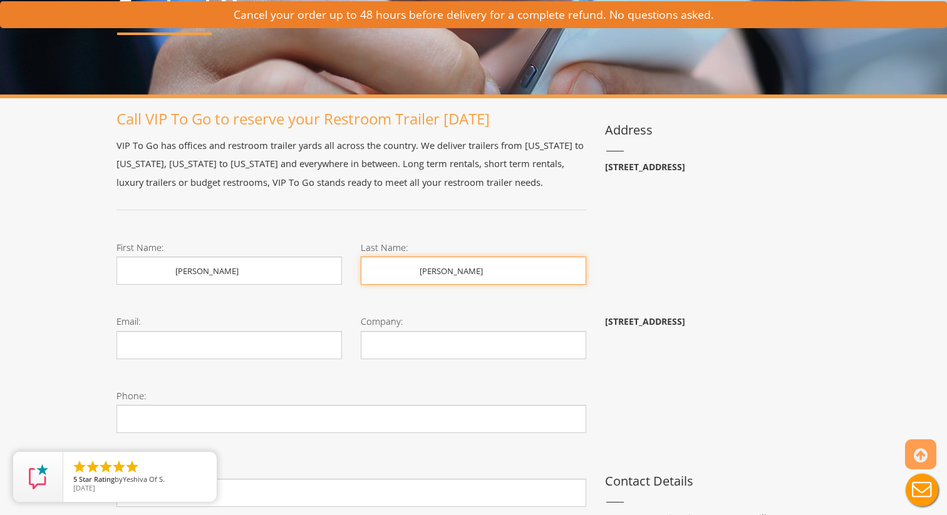
type input "mhughes@a16z.com"
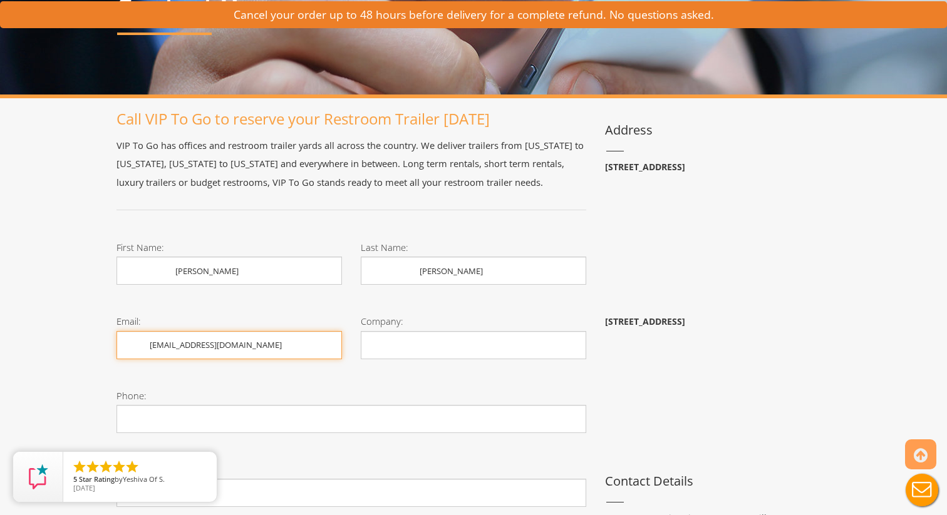
type input "4152543664"
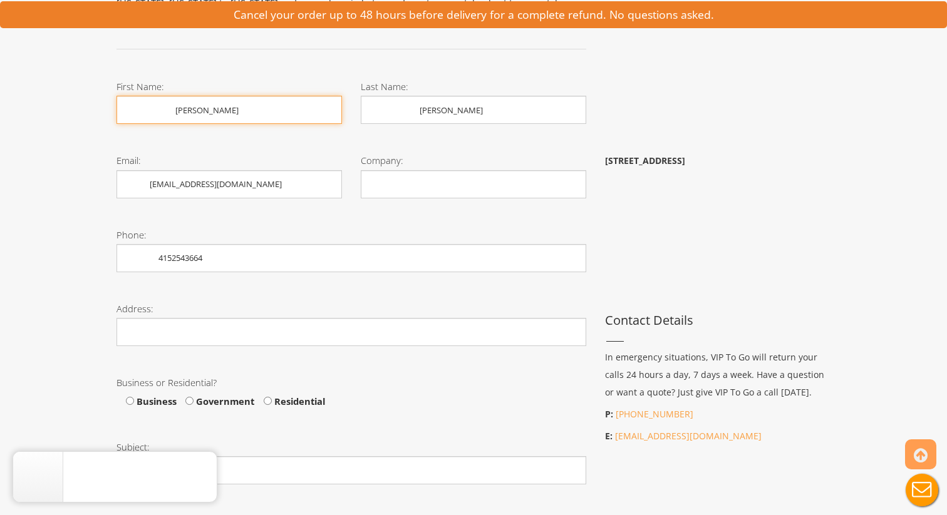
scroll to position [321, 0]
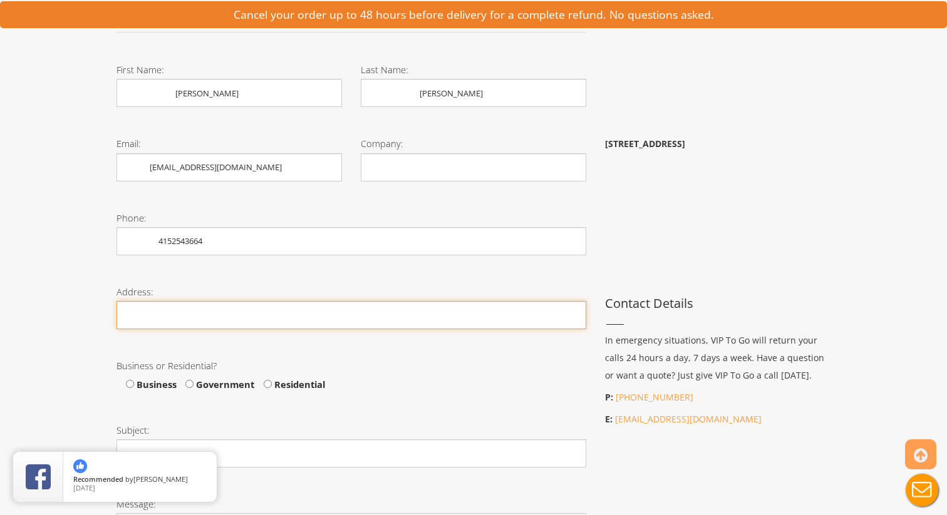
click at [191, 317] on input "Phone:" at bounding box center [351, 315] width 470 height 28
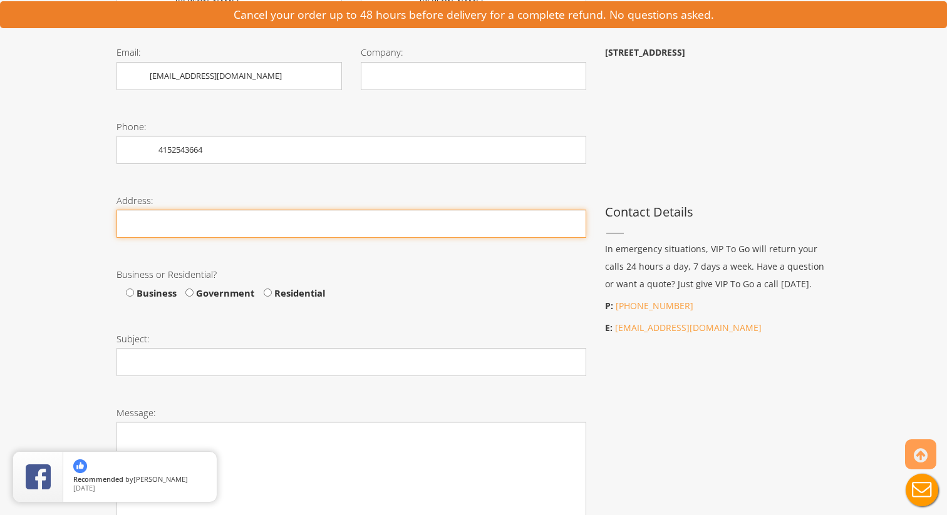
scroll to position [413, 0]
type input "L"
type input "Long Island City, NY"
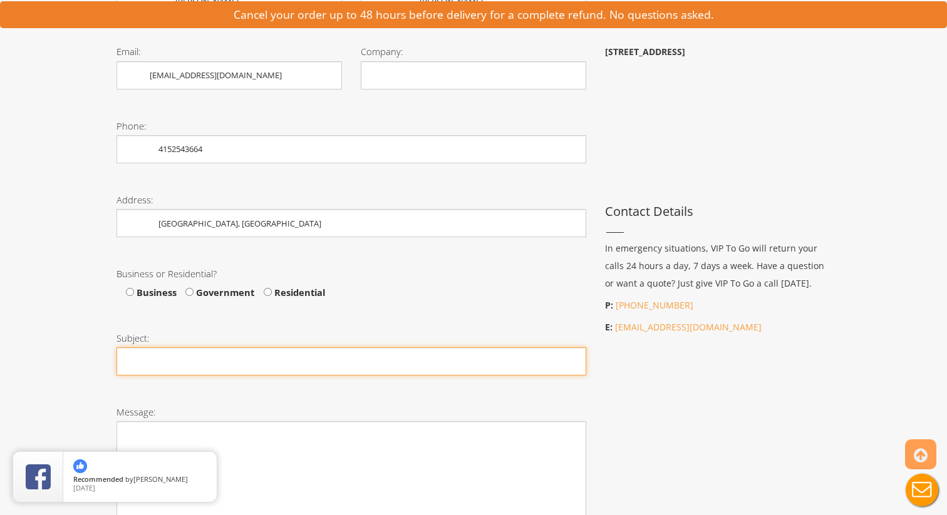
click at [167, 366] on input "Subject:" at bounding box center [351, 361] width 470 height 28
type input "Private Event for 200 guests on 10/8 from 7 - 10 p.m."
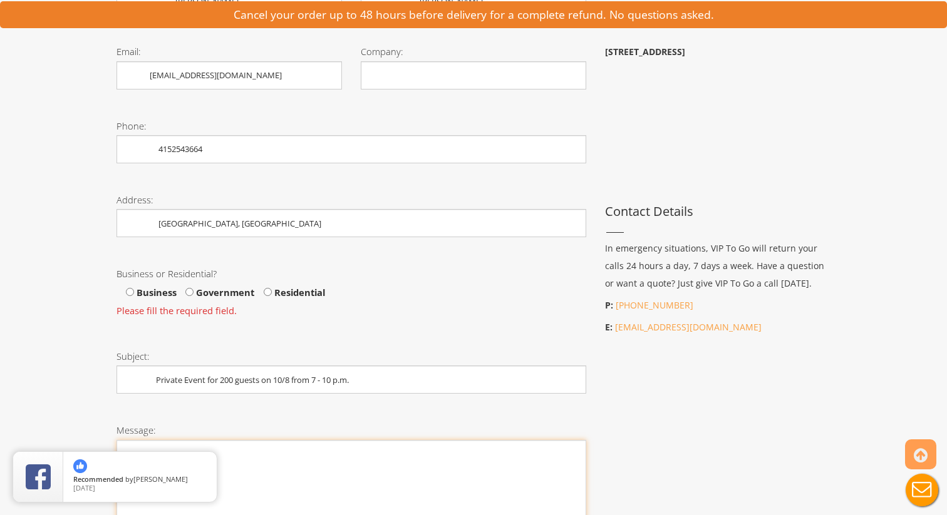
click at [230, 441] on textarea "Message:" at bounding box center [351, 518] width 470 height 157
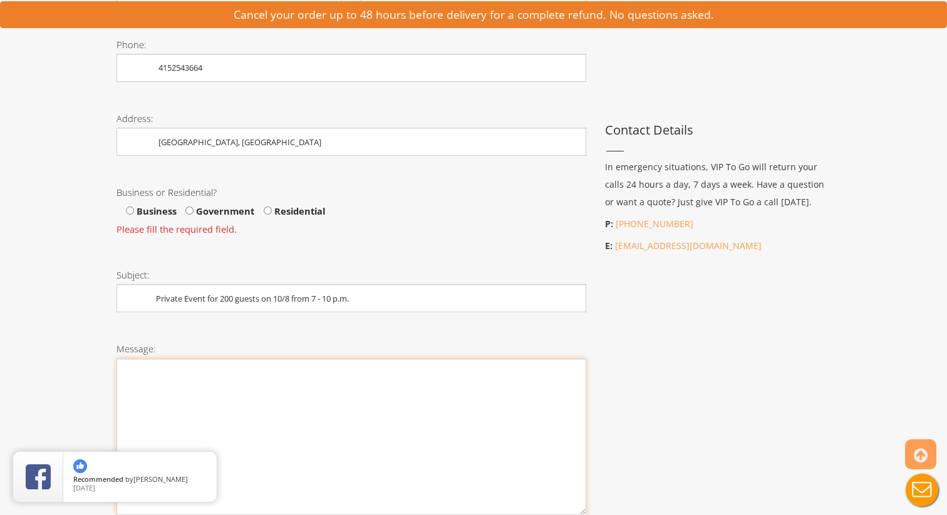
scroll to position [498, 0]
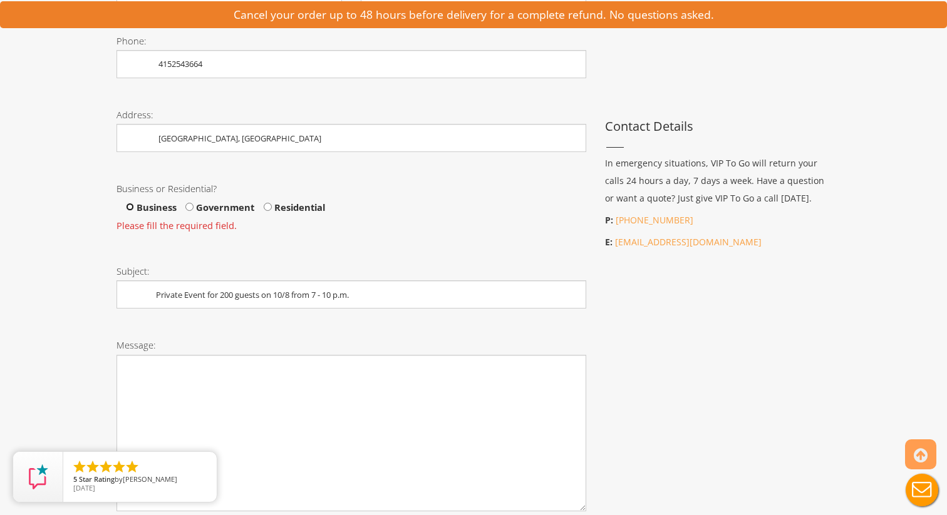
click at [130, 205] on input "Business" at bounding box center [130, 207] width 8 height 8
radio input "true"
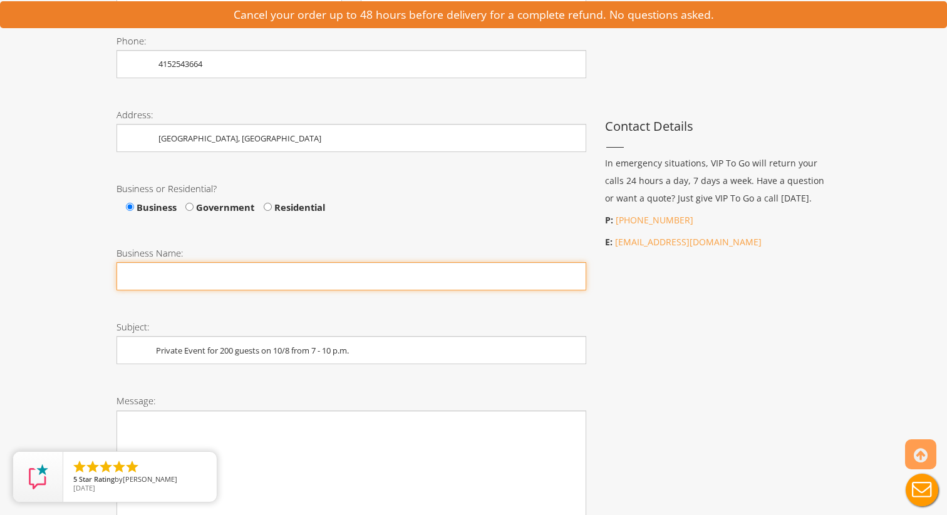
click at [174, 274] on input "Business Name:" at bounding box center [351, 276] width 470 height 28
type input "Andreessen Horowitz"
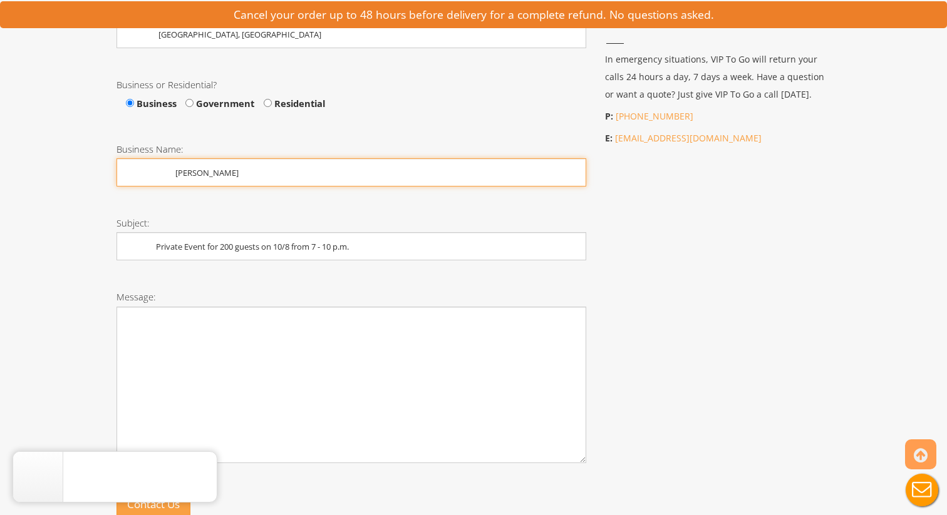
scroll to position [608, 0]
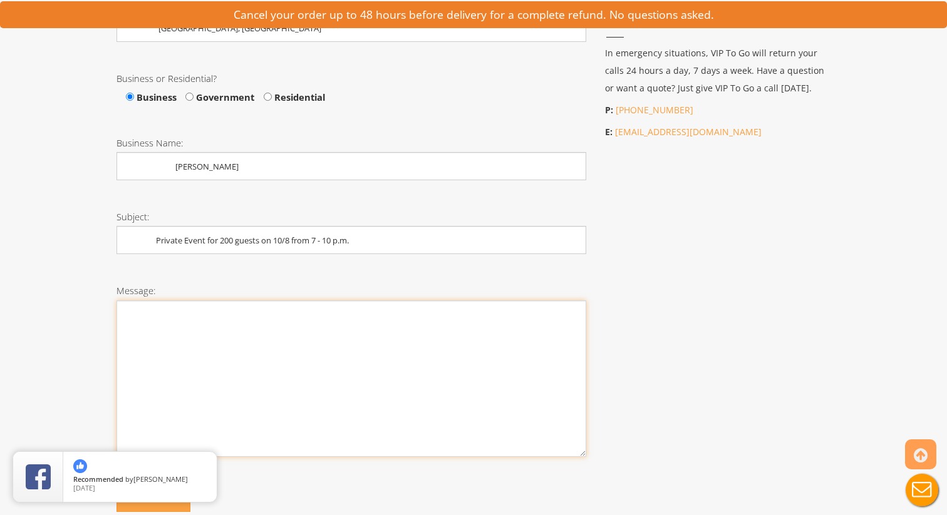
click at [158, 337] on textarea "Message:" at bounding box center [351, 378] width 470 height 157
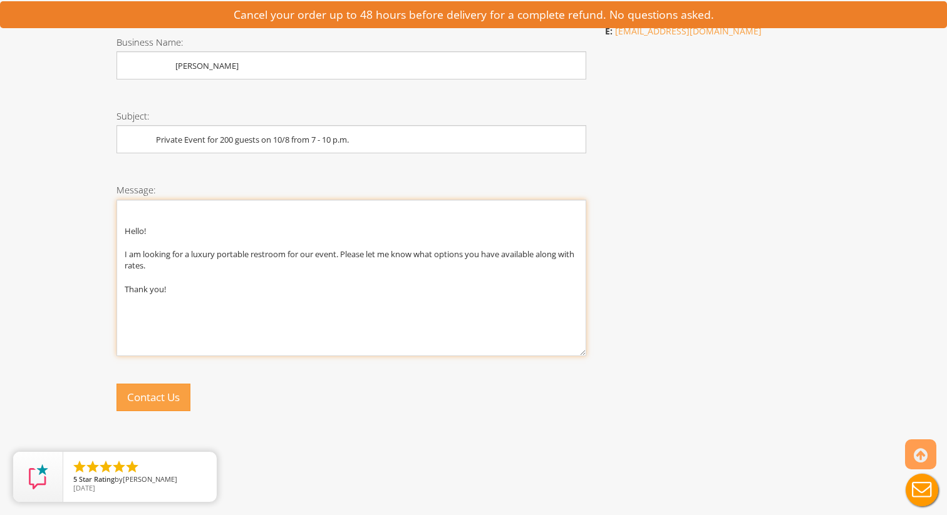
scroll to position [714, 0]
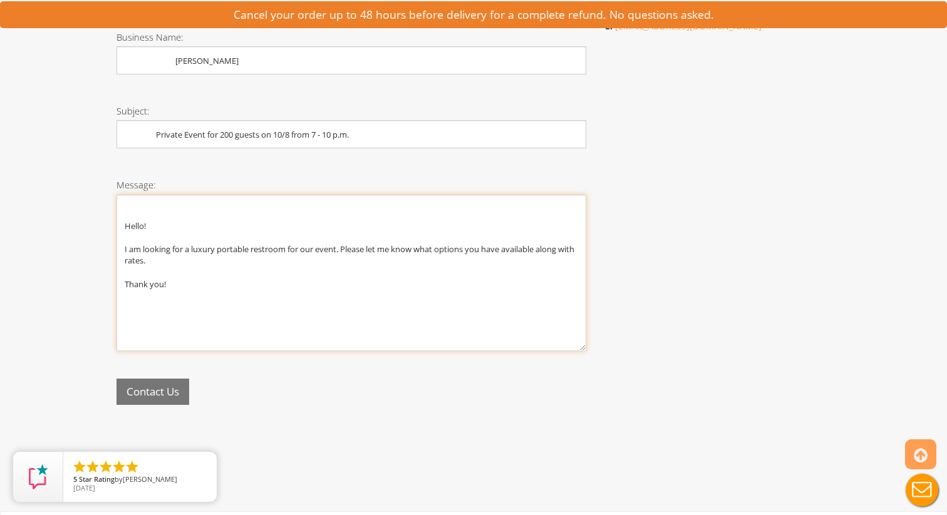
type textarea "Hello! I am looking for a luxury portable restroom for our event. Please let me…"
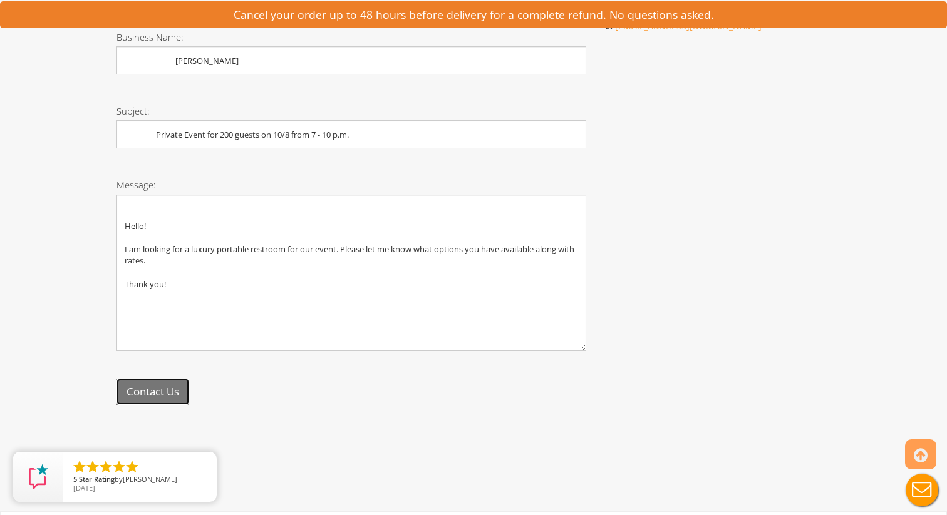
click at [159, 398] on button "Contact Us" at bounding box center [152, 392] width 73 height 27
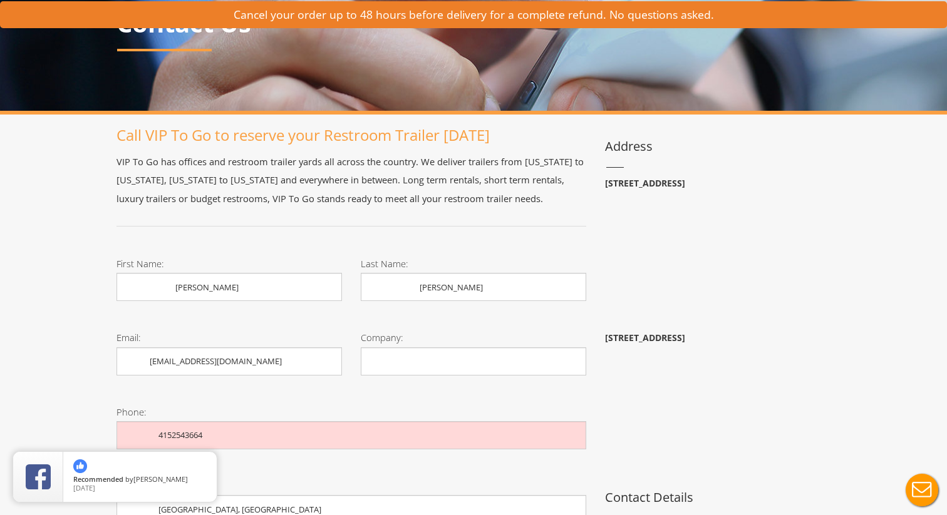
scroll to position [0, 0]
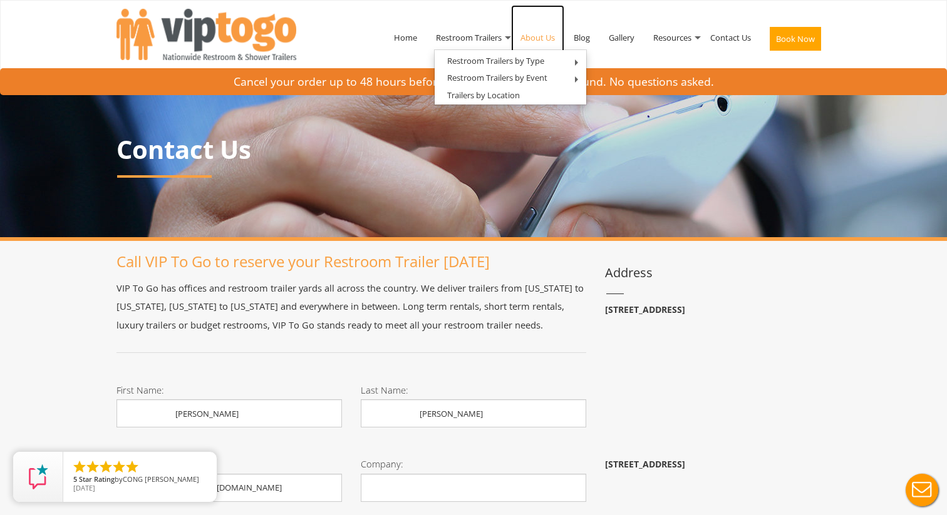
click at [548, 37] on link "About Us" at bounding box center [537, 37] width 53 height 65
